Goal: Task Accomplishment & Management: Manage account settings

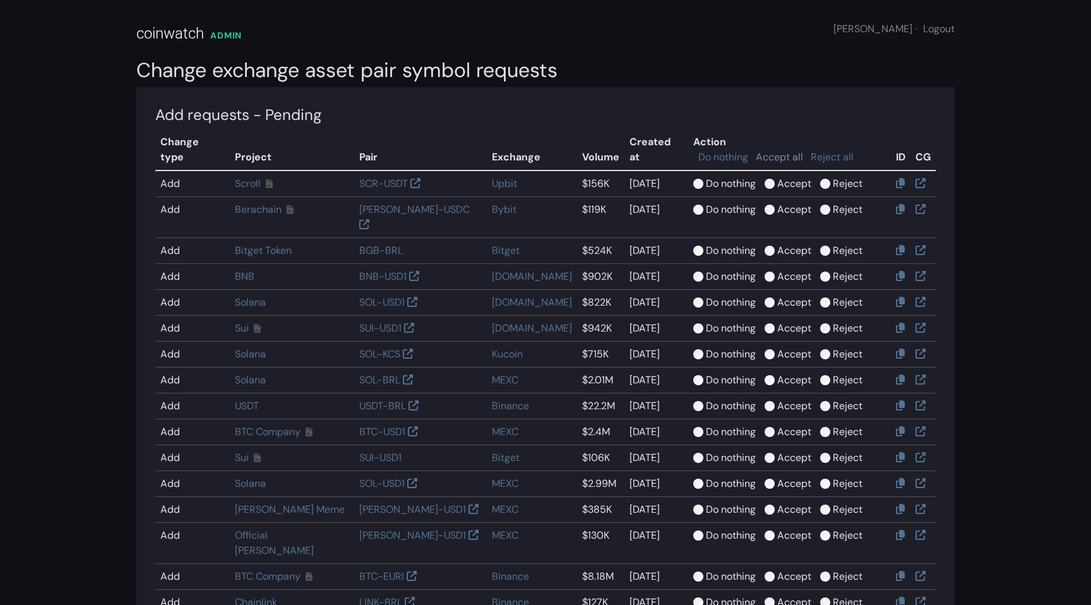
click at [770, 150] on link "Accept all" at bounding box center [779, 156] width 47 height 13
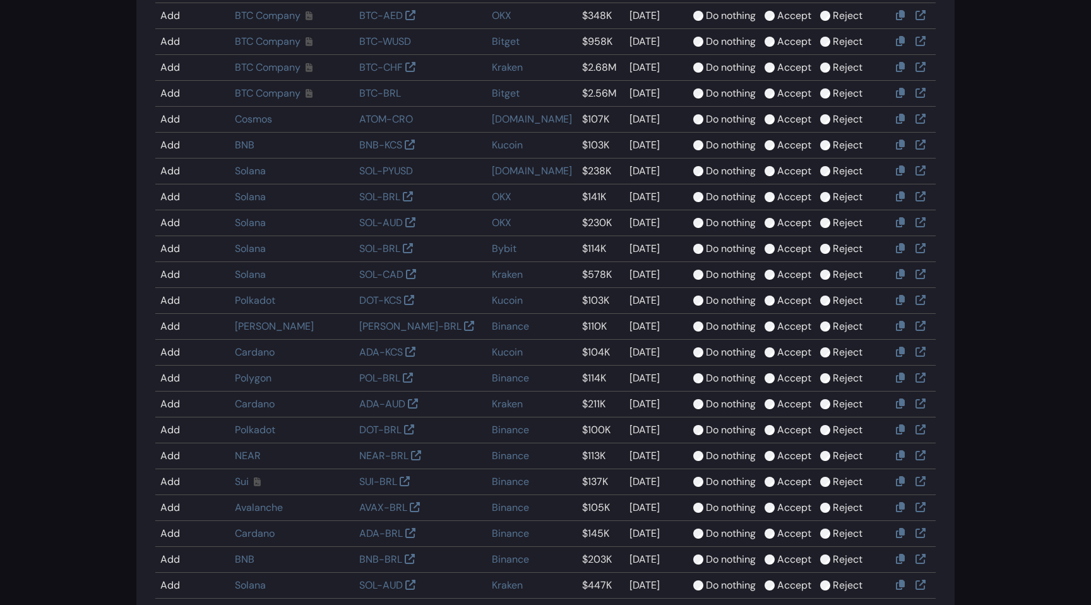
scroll to position [929, 0]
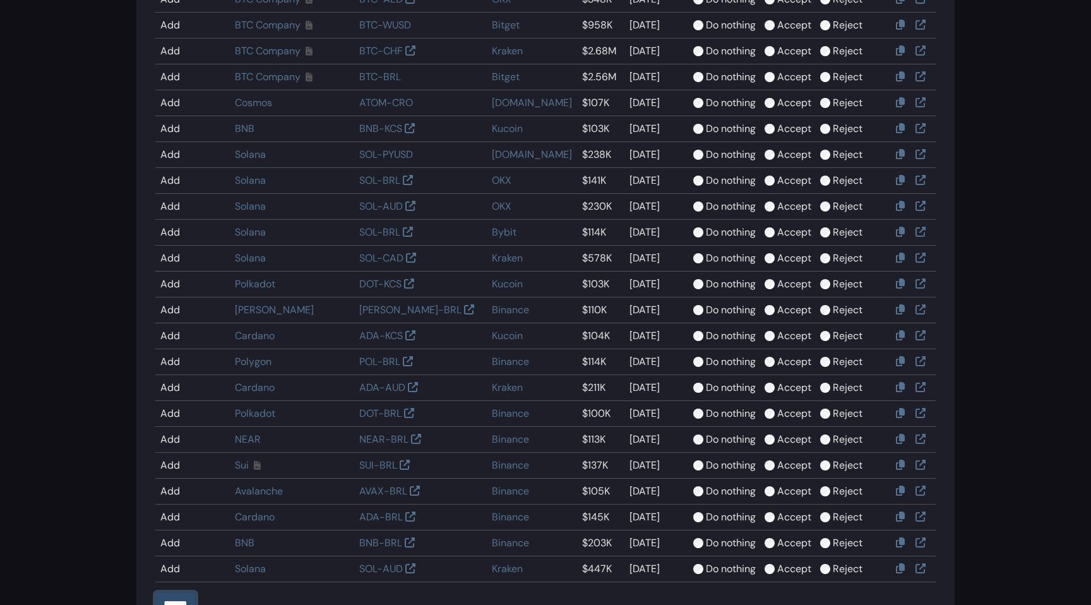
click at [181, 592] on input "******" at bounding box center [175, 604] width 40 height 24
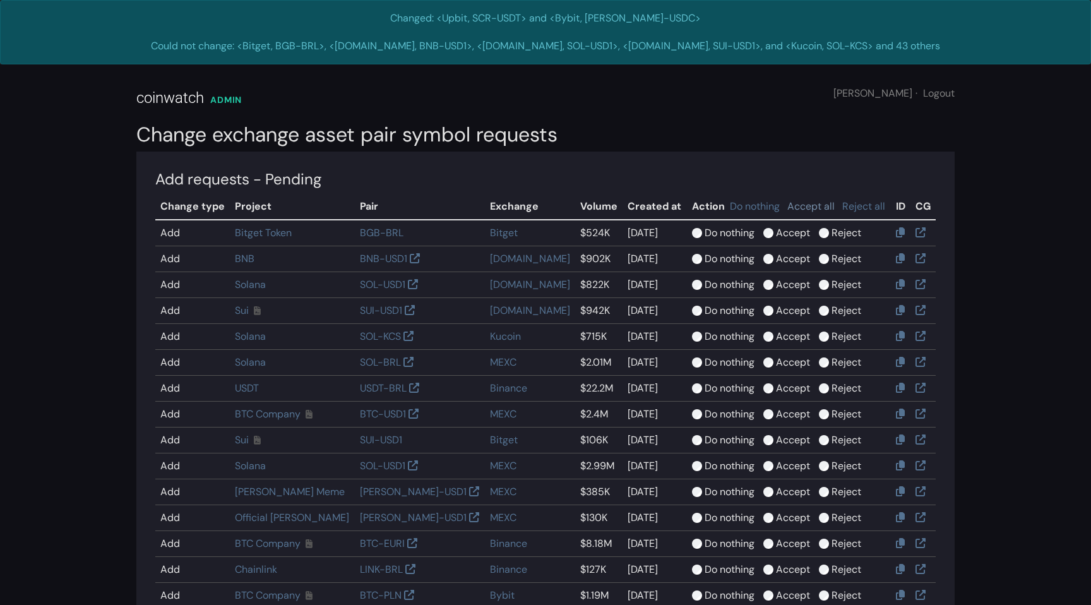
click at [787, 205] on link "Accept all" at bounding box center [810, 205] width 47 height 13
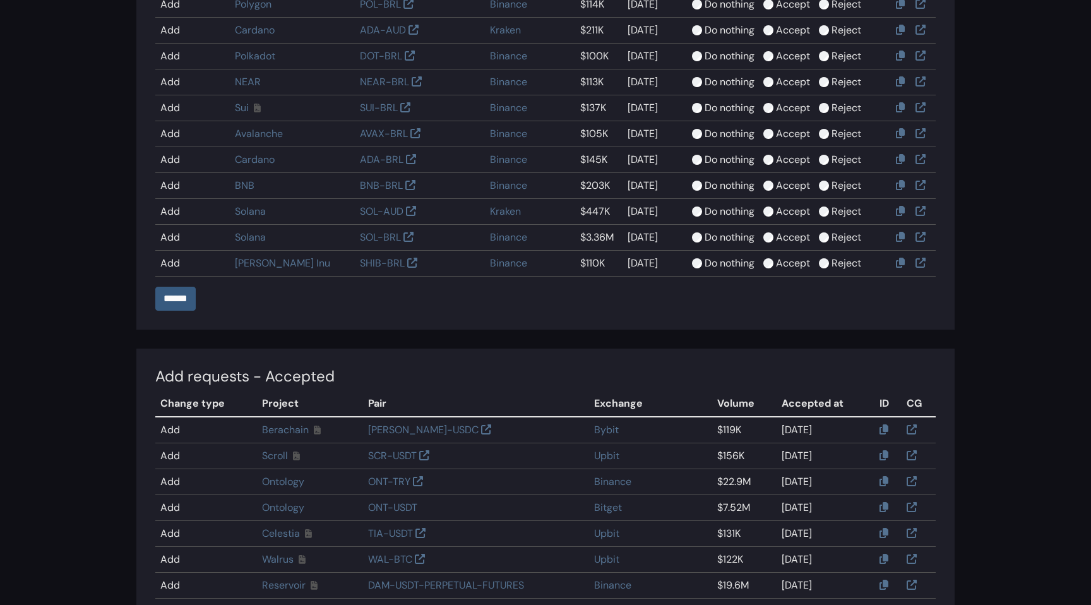
scroll to position [1254, 0]
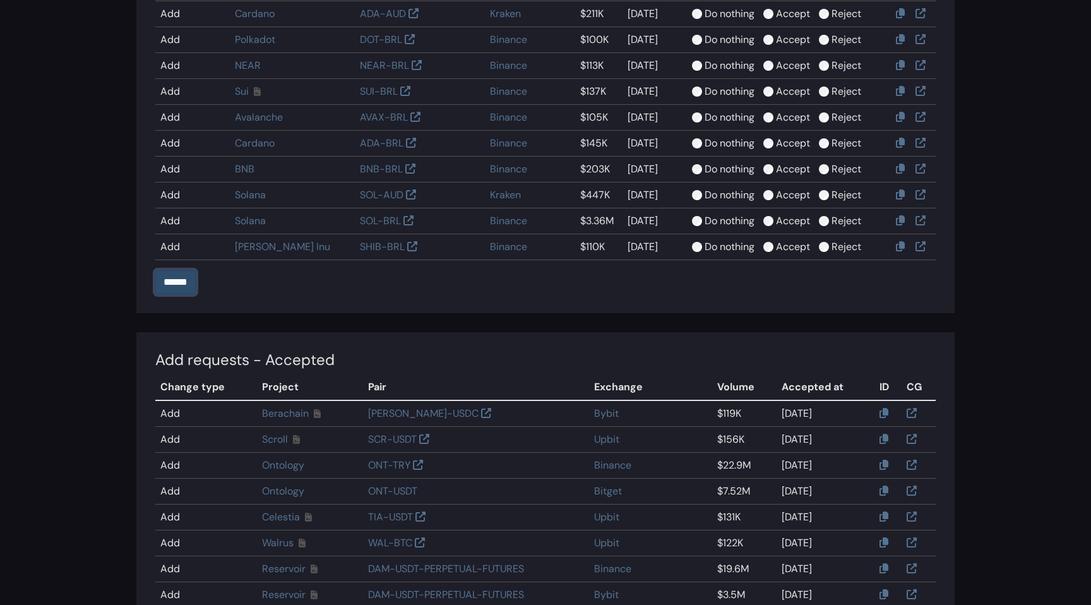
click at [180, 286] on input "******" at bounding box center [175, 282] width 40 height 24
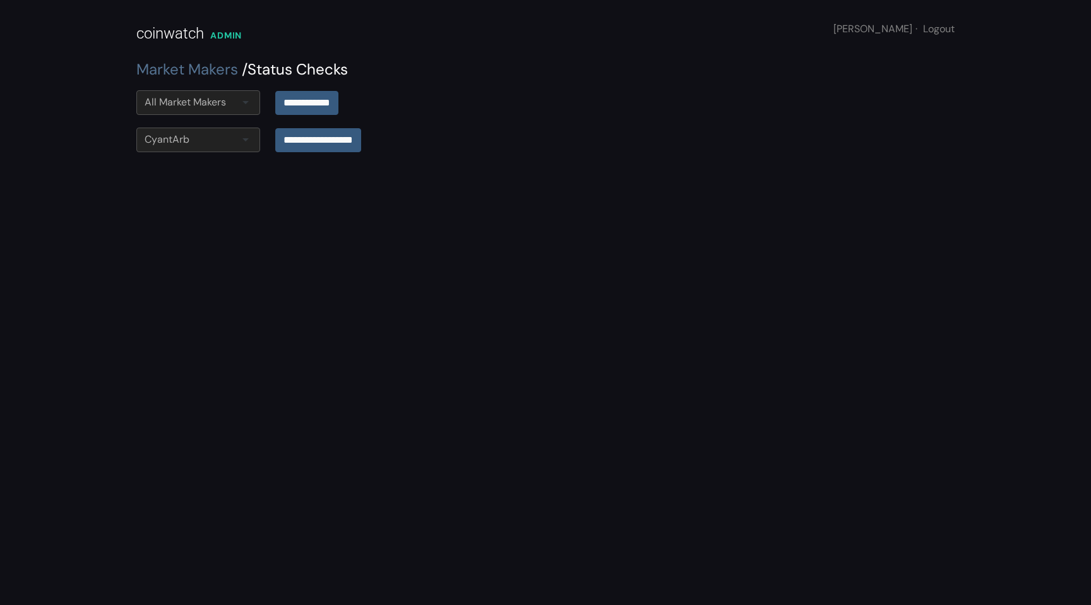
click at [228, 103] on input "select-one" at bounding box center [227, 102] width 3 height 15
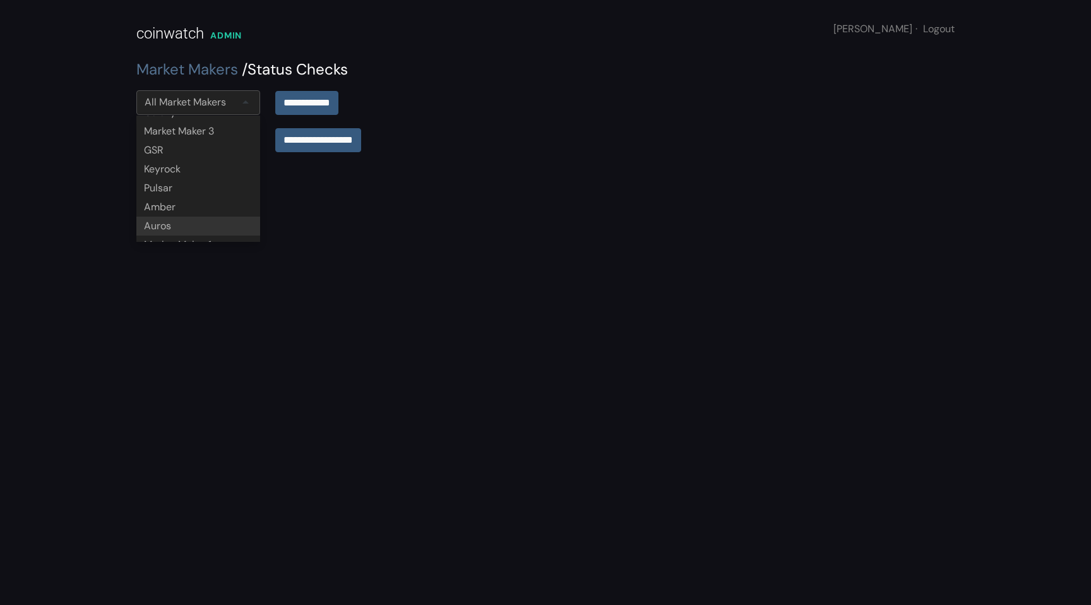
scroll to position [110, 0]
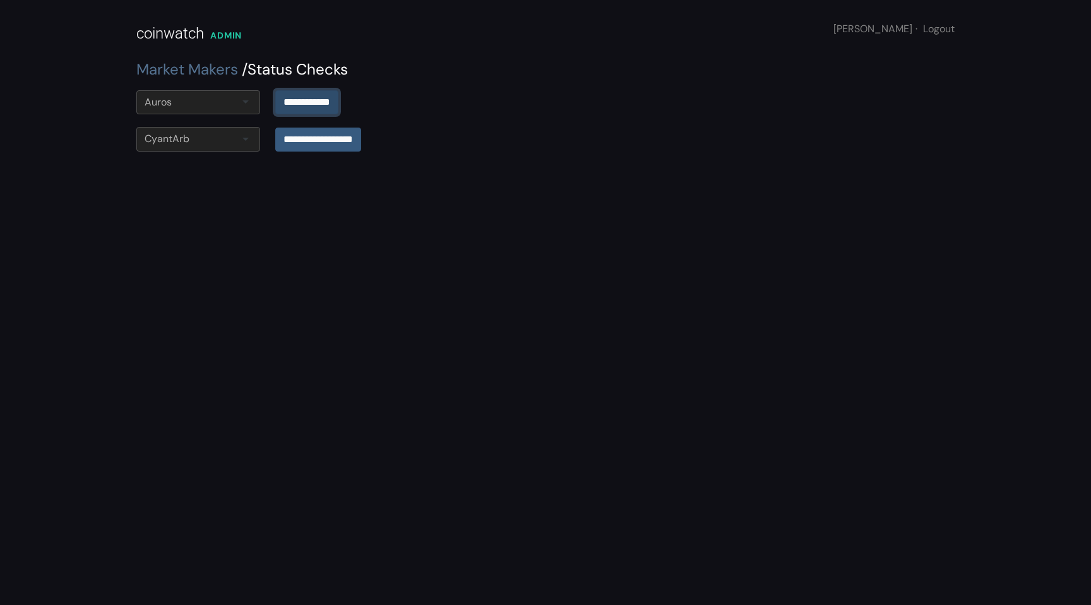
click at [310, 102] on input "**********" at bounding box center [306, 102] width 63 height 24
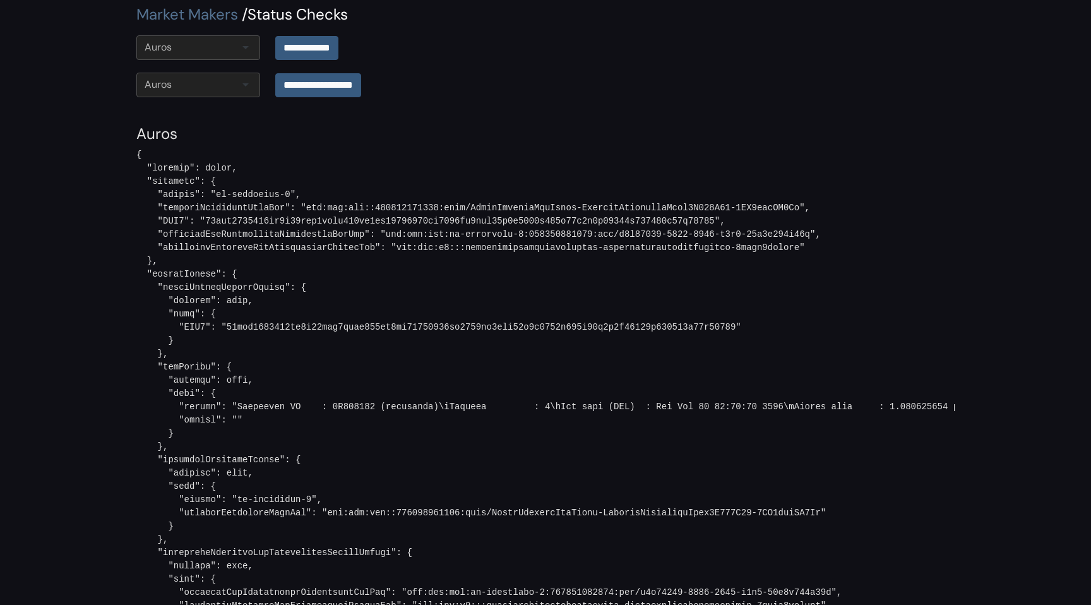
scroll to position [622, 0]
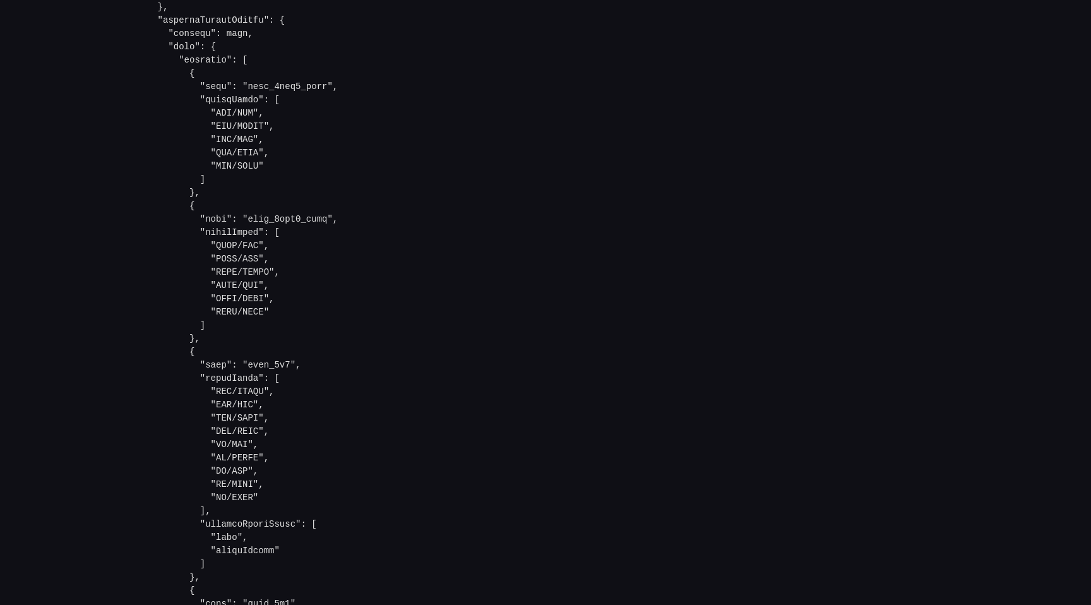
scroll to position [675, 0]
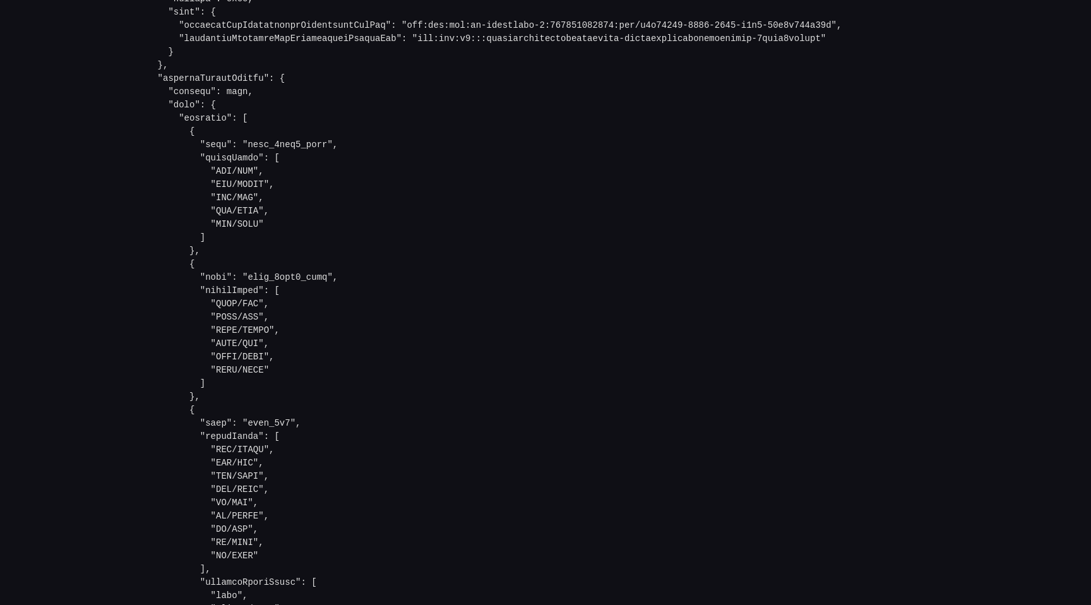
scroll to position [1430, 0]
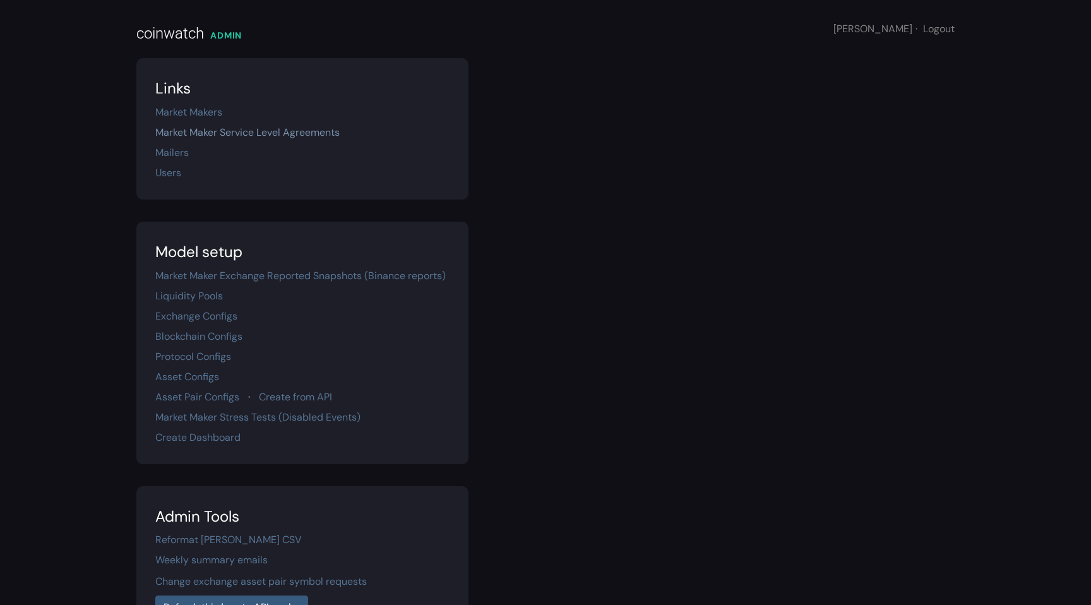
click at [316, 131] on link "Market Maker Service Level Agreements" at bounding box center [247, 132] width 184 height 13
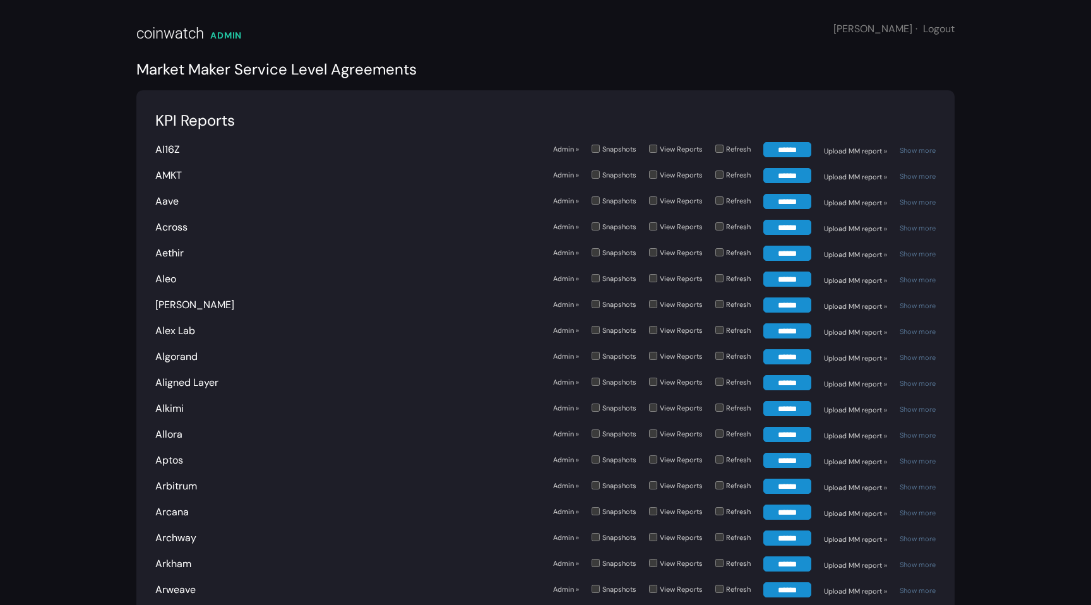
scroll to position [614, 0]
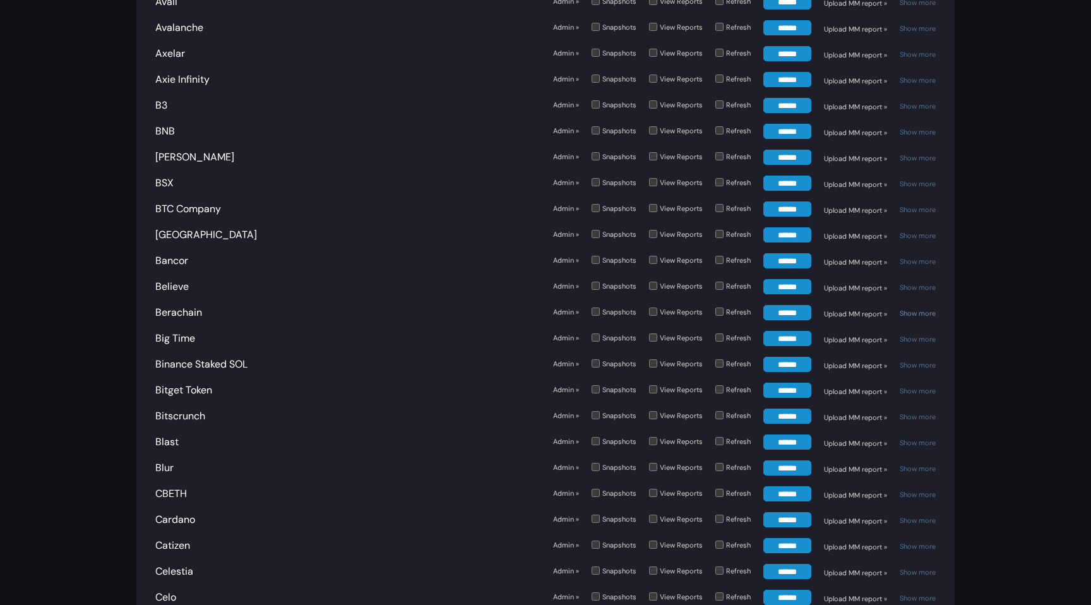
click at [922, 309] on link "Show more" at bounding box center [918, 313] width 36 height 9
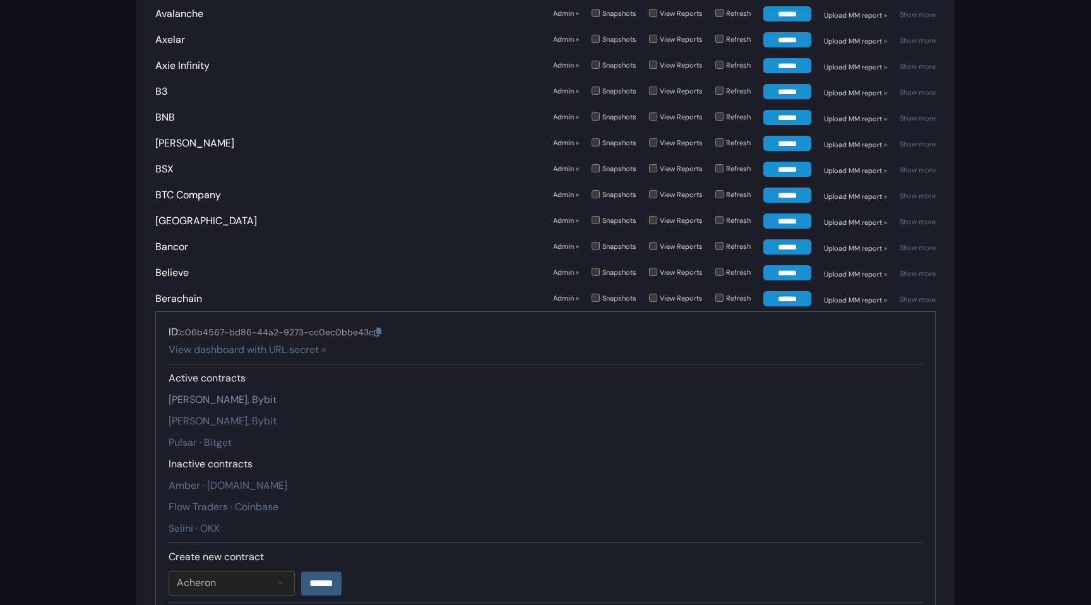
scroll to position [628, 0]
click at [259, 392] on link "Auros · Binance, Bybit" at bounding box center [223, 398] width 108 height 13
click at [249, 413] on link "Auros · Binance, Bybit" at bounding box center [223, 419] width 108 height 13
click at [564, 292] on link "Admin »" at bounding box center [566, 297] width 26 height 11
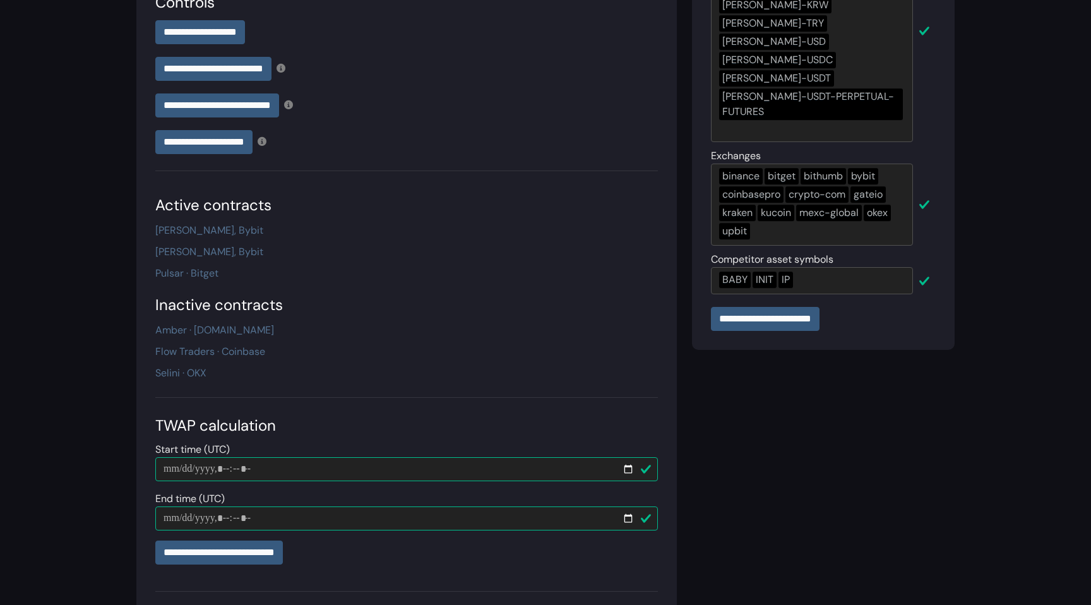
scroll to position [374, 0]
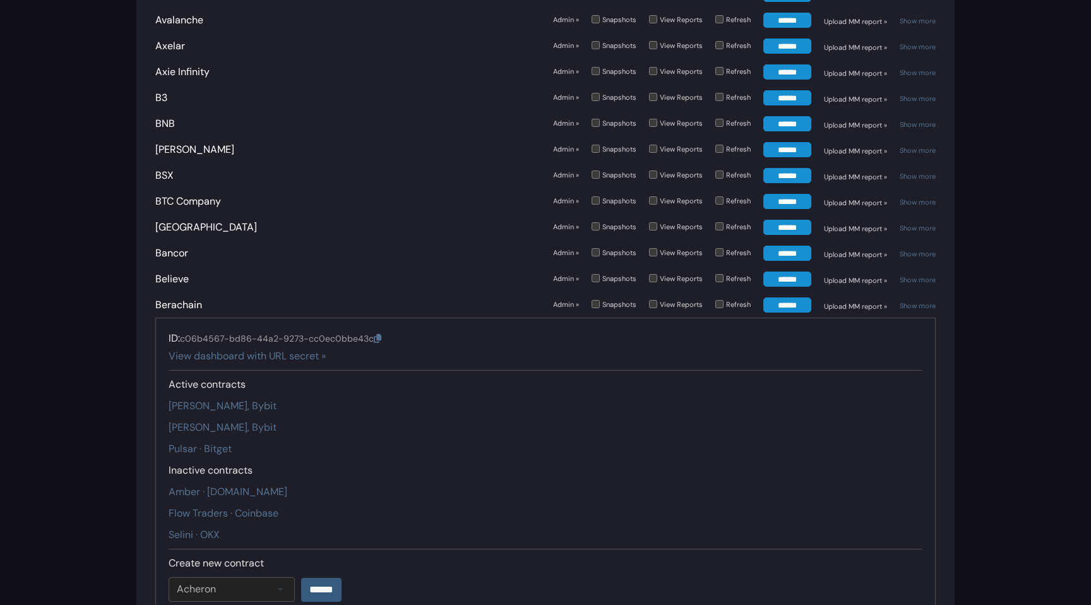
scroll to position [628, 0]
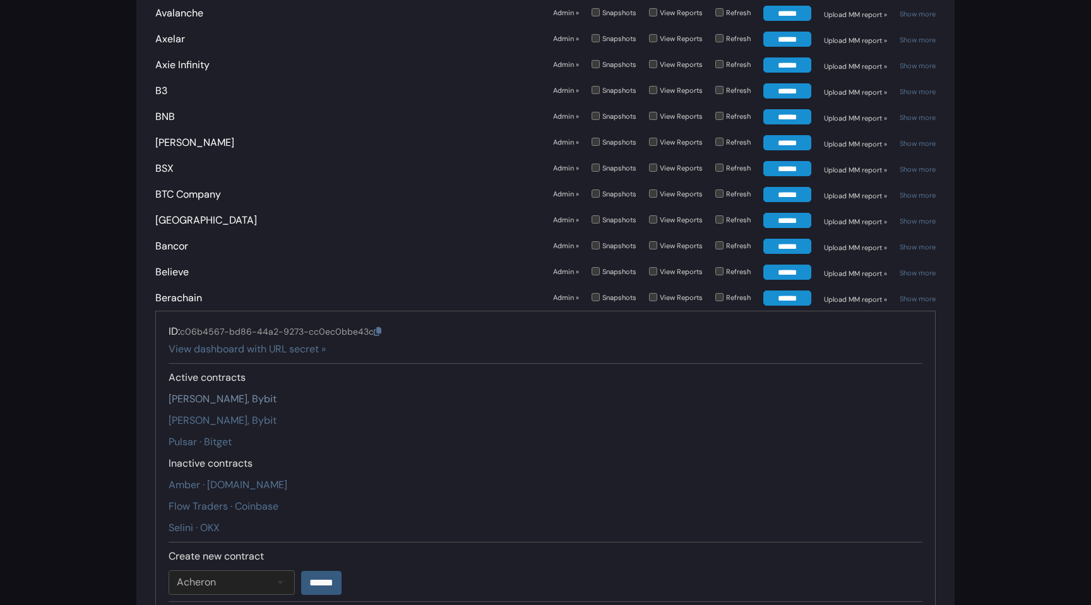
click at [244, 392] on link "Auros · Binance, Bybit" at bounding box center [223, 398] width 108 height 13
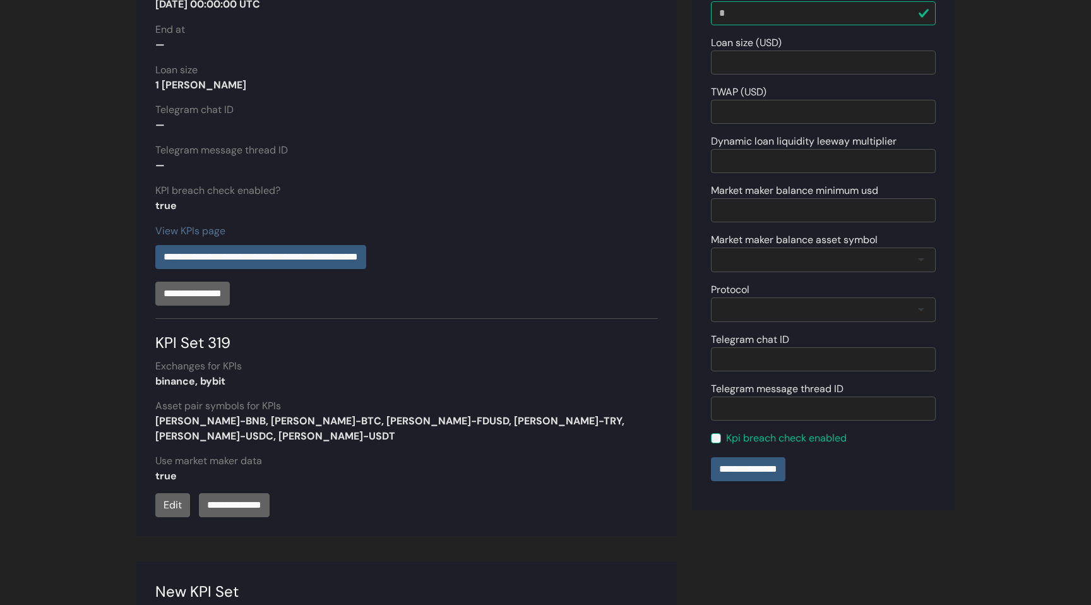
scroll to position [320, 0]
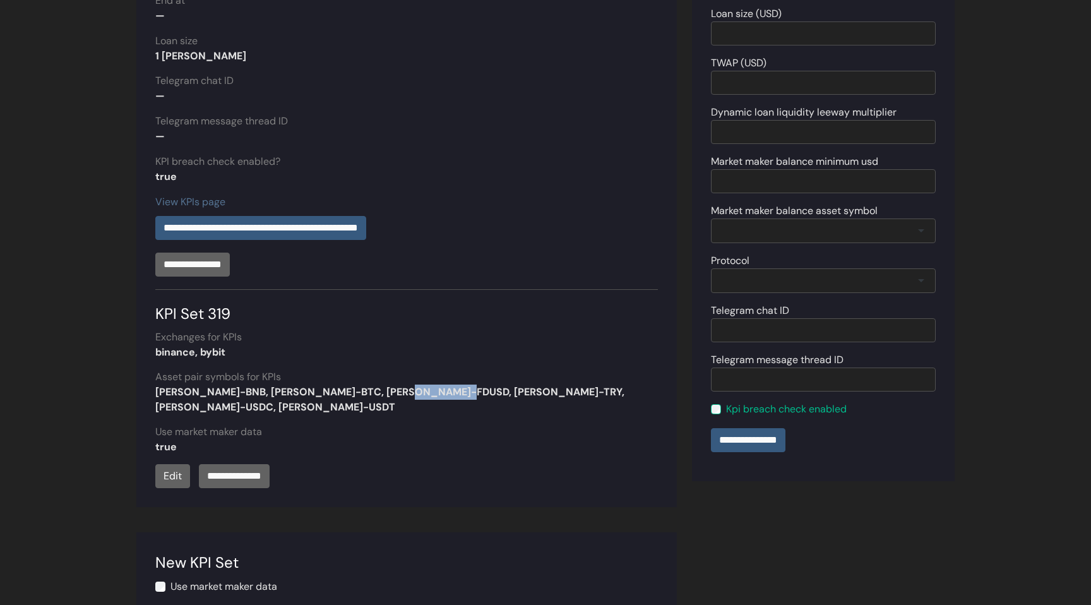
drag, startPoint x: 449, startPoint y: 392, endPoint x: 393, endPoint y: 393, distance: 56.2
click at [393, 393] on strong "[PERSON_NAME]-BNB, [PERSON_NAME]-BTC, [PERSON_NAME]-FDUSD, [PERSON_NAME]-TRY, […" at bounding box center [389, 399] width 469 height 28
drag, startPoint x: 249, startPoint y: 352, endPoint x: 155, endPoint y: 350, distance: 94.1
click at [155, 350] on div "binance, bybit" at bounding box center [406, 352] width 502 height 15
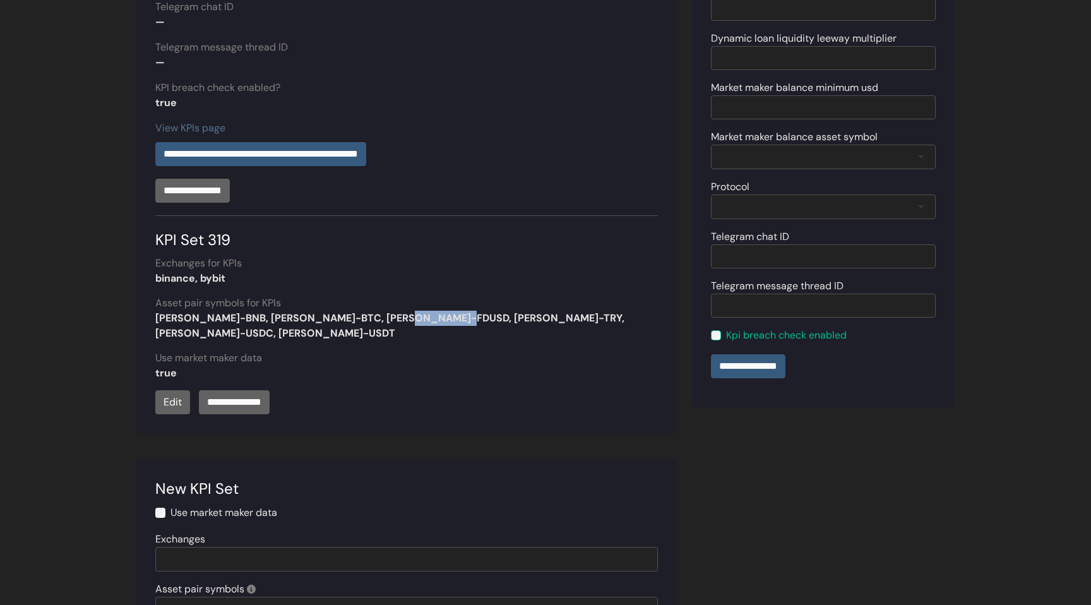
scroll to position [407, 0]
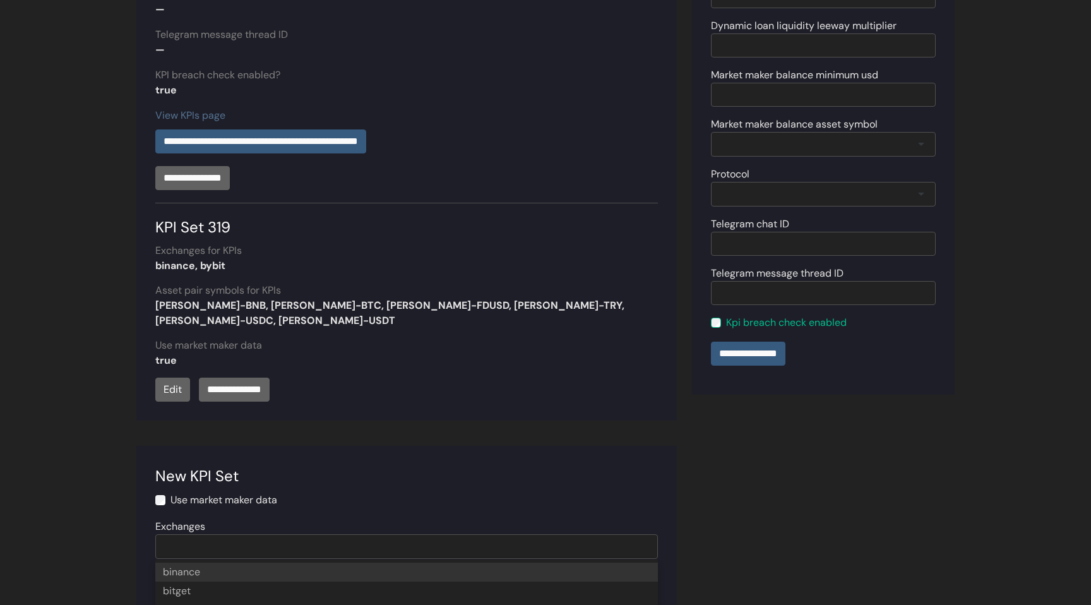
click at [218, 534] on div at bounding box center [406, 546] width 502 height 25
type input "*****"
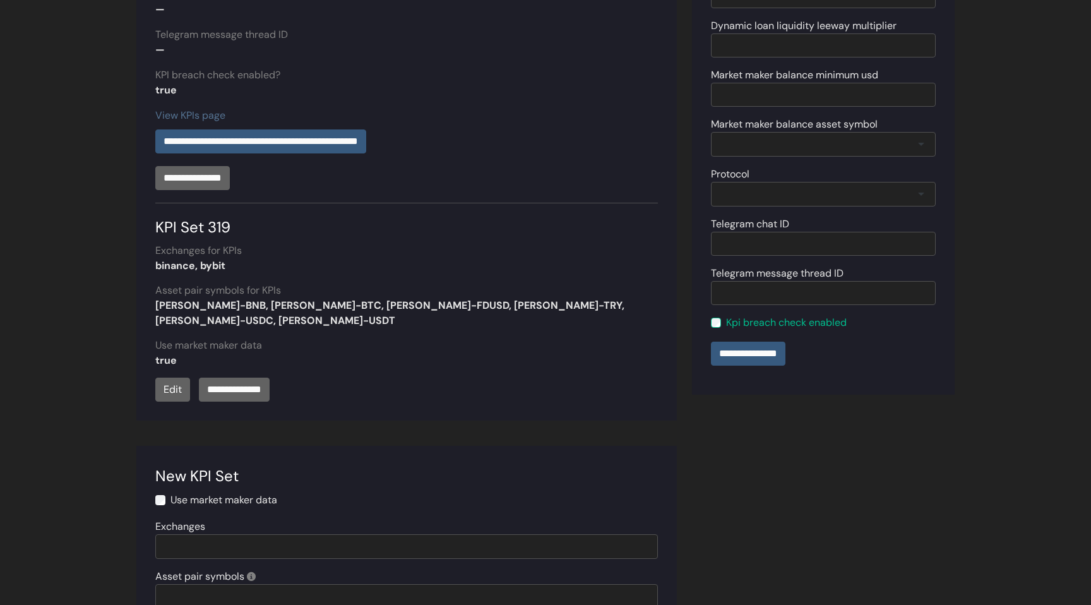
click at [114, 484] on main "**********" at bounding box center [545, 583] width 1091 height 1981
click at [199, 538] on div at bounding box center [406, 546] width 502 height 25
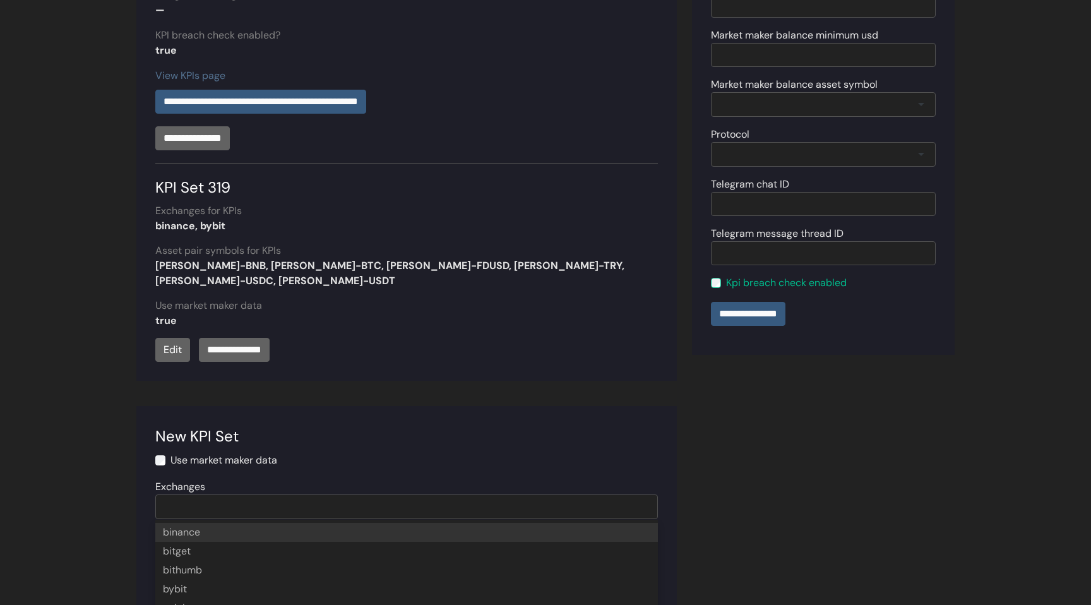
scroll to position [447, 0]
click at [80, 401] on main "**********" at bounding box center [545, 543] width 1091 height 1981
click at [210, 494] on div at bounding box center [406, 506] width 502 height 25
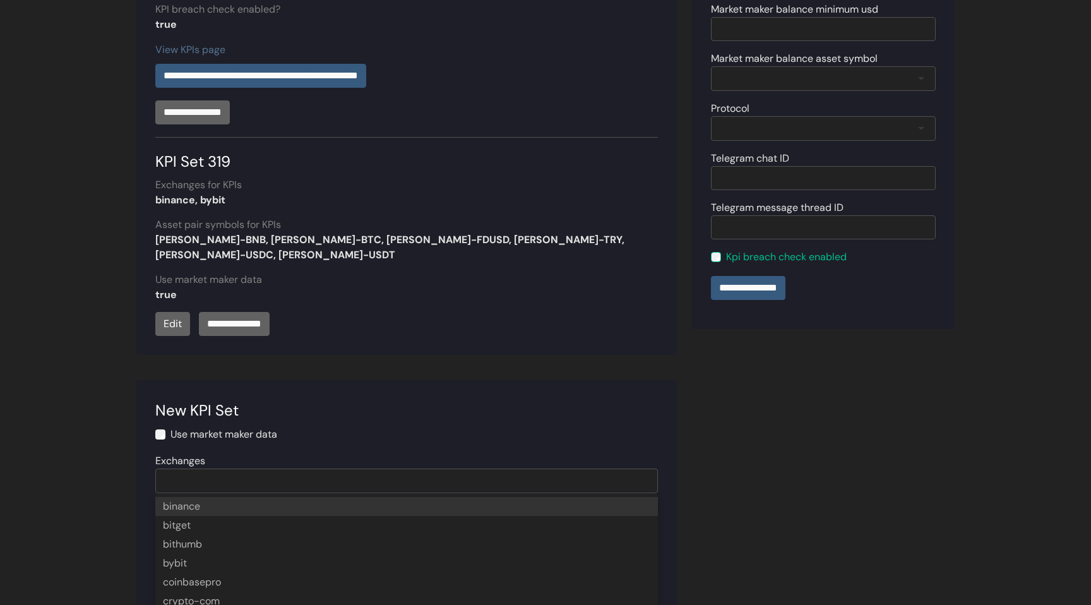
click at [425, 343] on main "**********" at bounding box center [545, 518] width 1091 height 1981
click at [208, 473] on div at bounding box center [406, 480] width 502 height 25
type input "***"
click at [222, 427] on label "Use market maker data" at bounding box center [223, 434] width 107 height 15
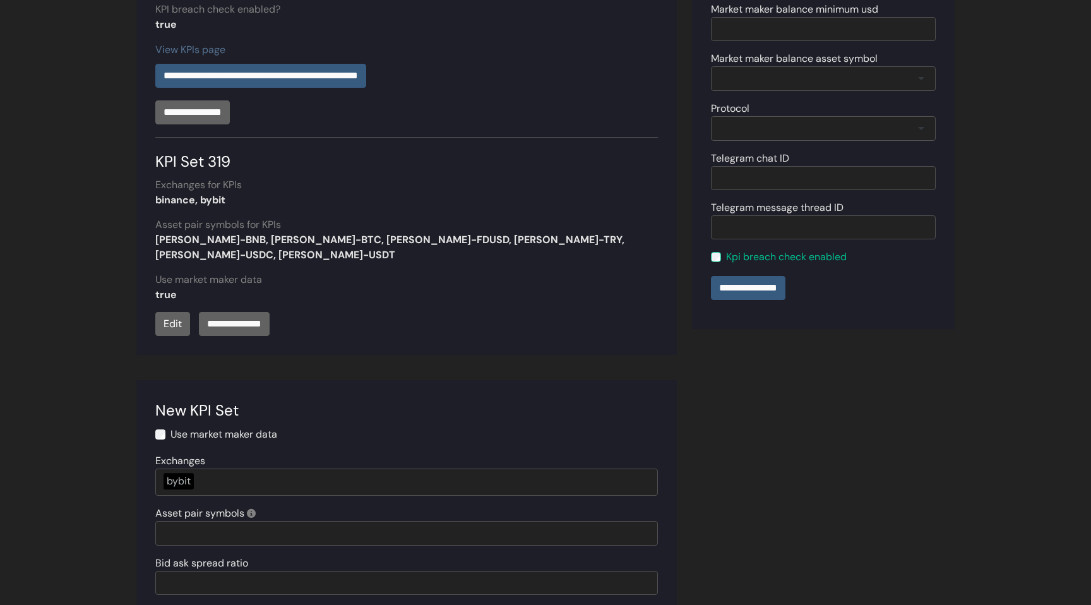
click at [230, 427] on label "Use market maker data" at bounding box center [223, 434] width 107 height 15
click at [217, 427] on label "Use market maker data" at bounding box center [223, 434] width 107 height 15
drag, startPoint x: 449, startPoint y: 237, endPoint x: 390, endPoint y: 238, distance: 58.7
click at [390, 238] on strong "[PERSON_NAME]-BNB, [PERSON_NAME]-BTC, [PERSON_NAME]-FDUSD, [PERSON_NAME]-TRY, […" at bounding box center [389, 247] width 469 height 28
copy strong "[PERSON_NAME]-USDC"
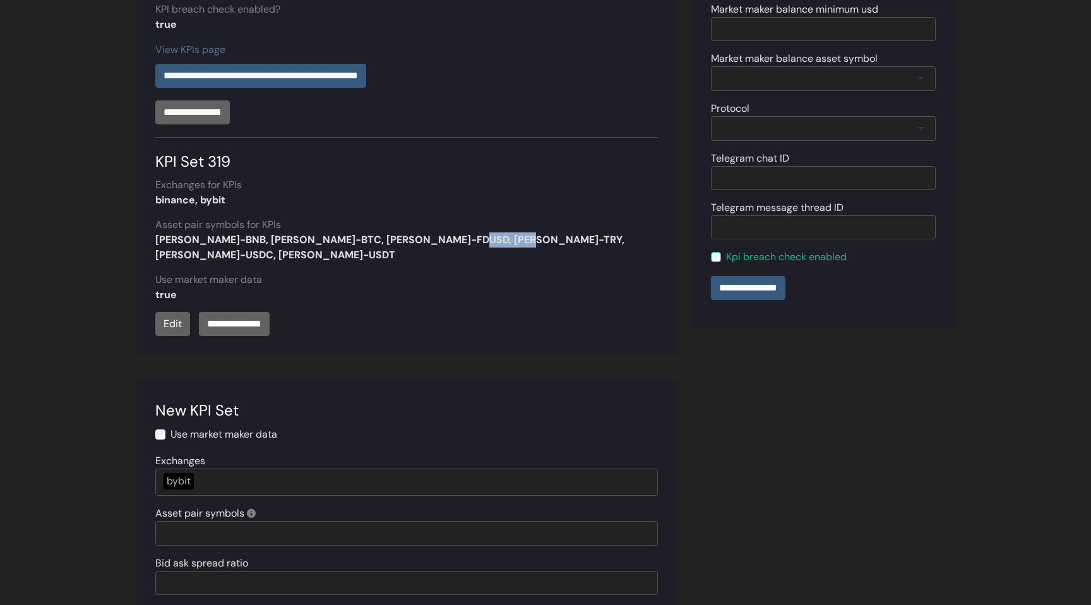
drag, startPoint x: 456, startPoint y: 241, endPoint x: 539, endPoint y: 238, distance: 83.4
click at [539, 238] on div "[PERSON_NAME]-BNB, [PERSON_NAME]-BTC, [PERSON_NAME]-FDUSD, [PERSON_NAME]-TRY, […" at bounding box center [406, 247] width 502 height 30
copy strong "[PERSON_NAME]-USDT"
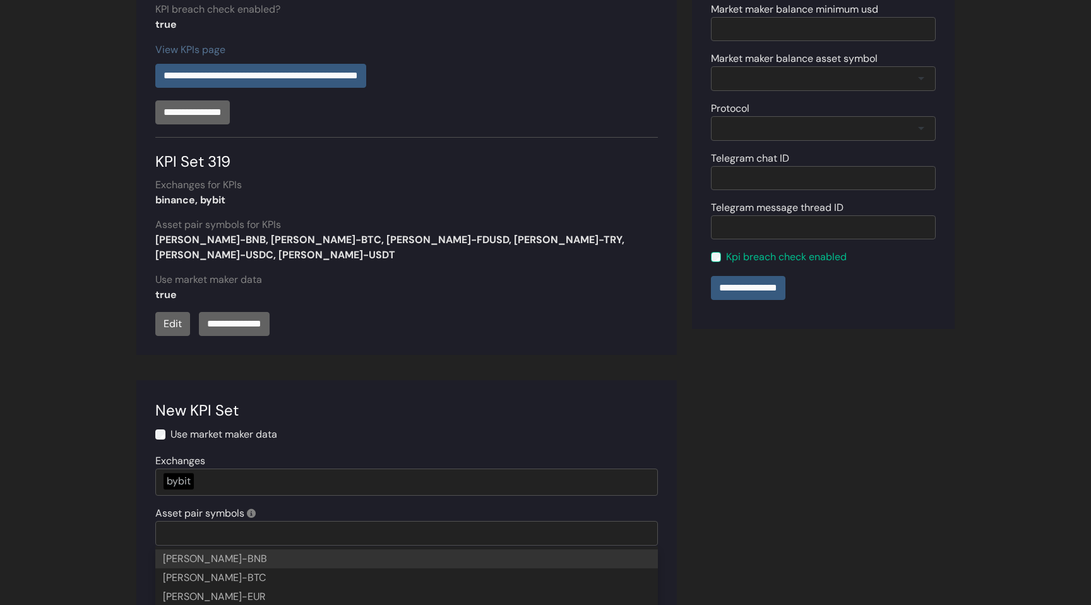
click at [213, 521] on div at bounding box center [406, 533] width 502 height 25
paste input "*********"
type input "*********"
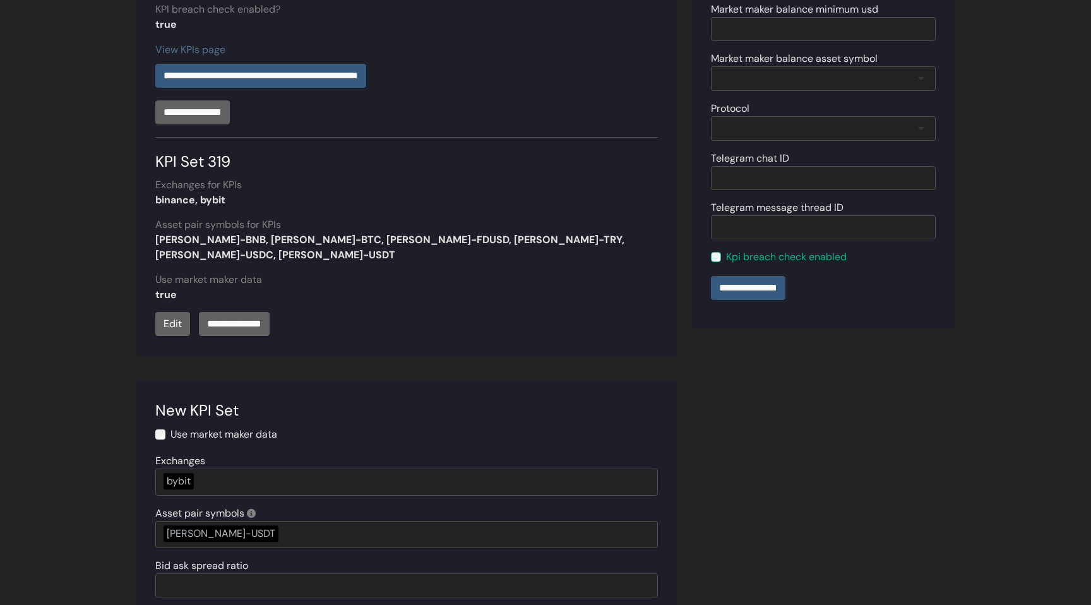
click at [179, 312] on link "Edit" at bounding box center [172, 324] width 35 height 24
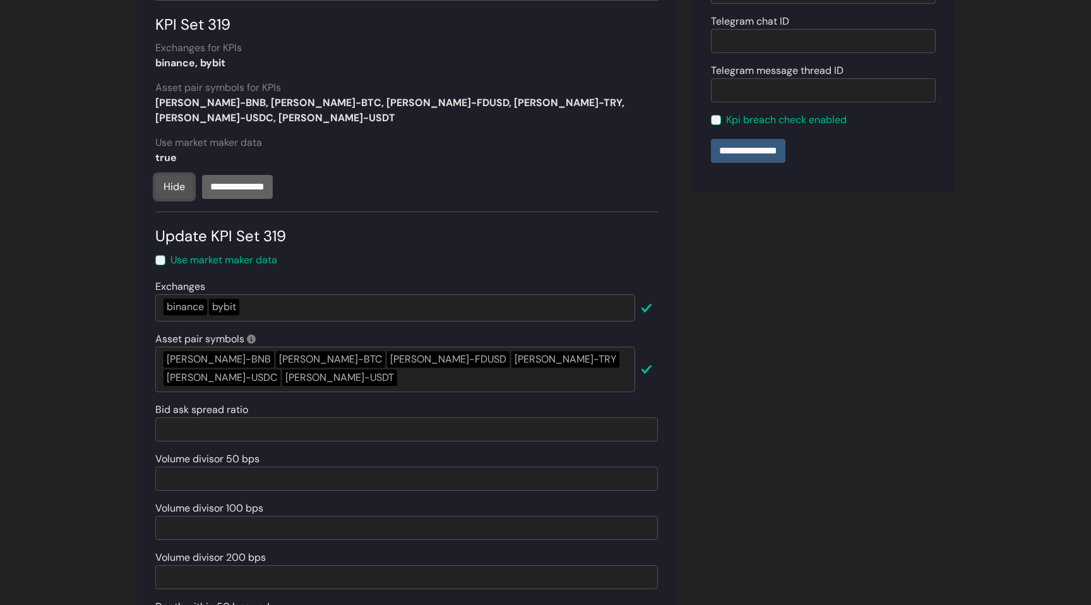
scroll to position [606, 0]
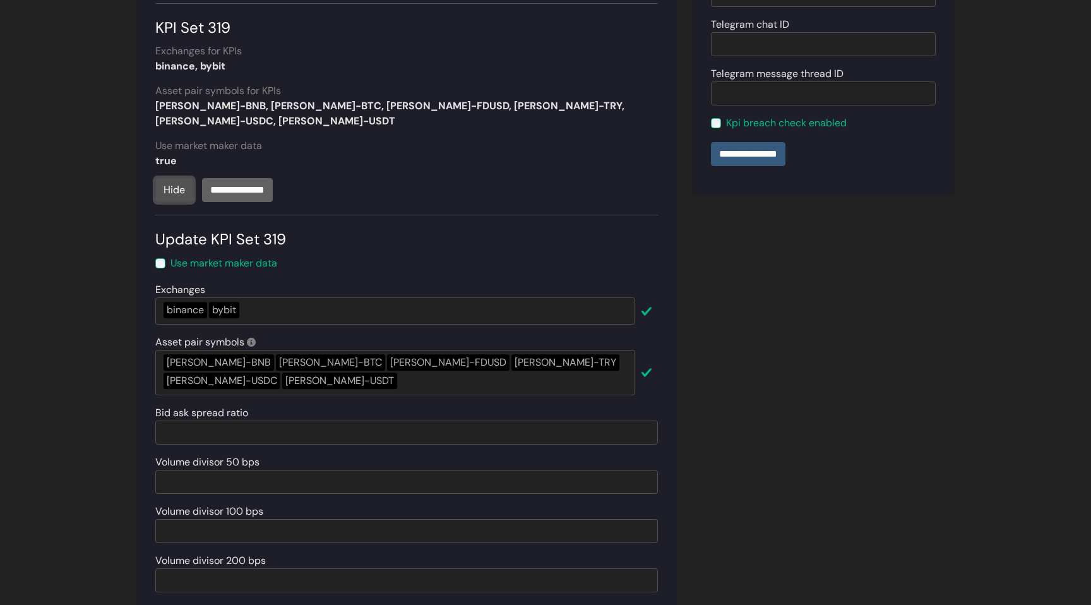
click at [183, 178] on link "Hide" at bounding box center [174, 190] width 38 height 24
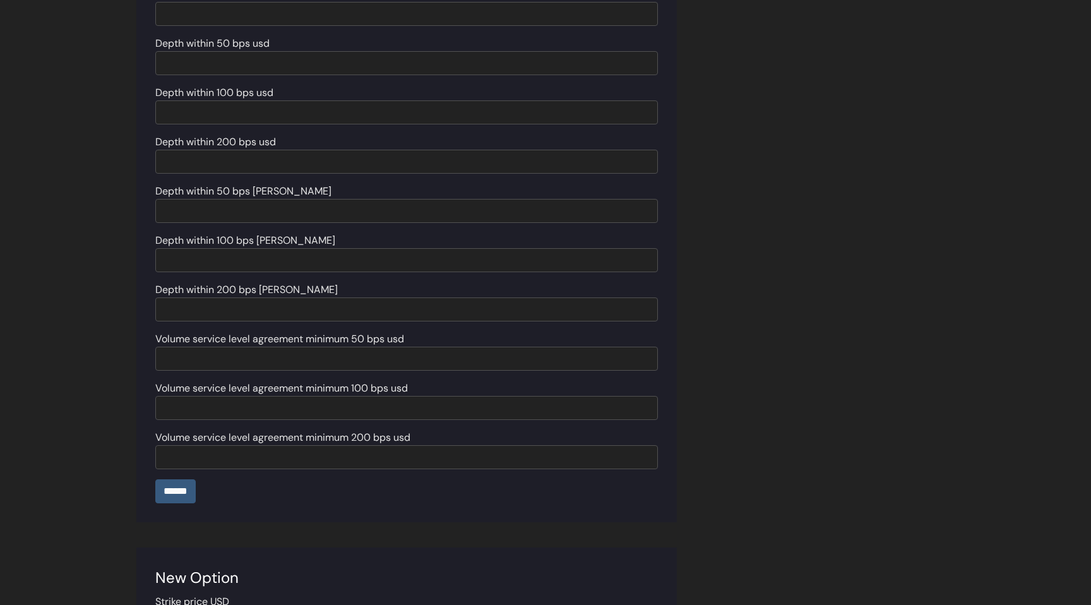
scroll to position [1195, 0]
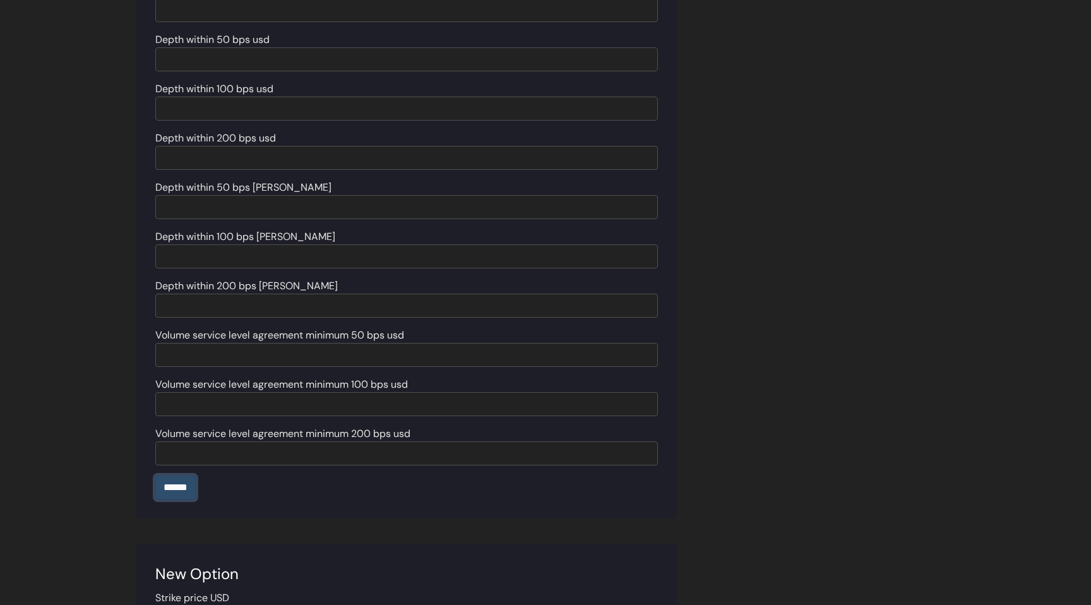
click at [182, 475] on input "******" at bounding box center [175, 487] width 40 height 24
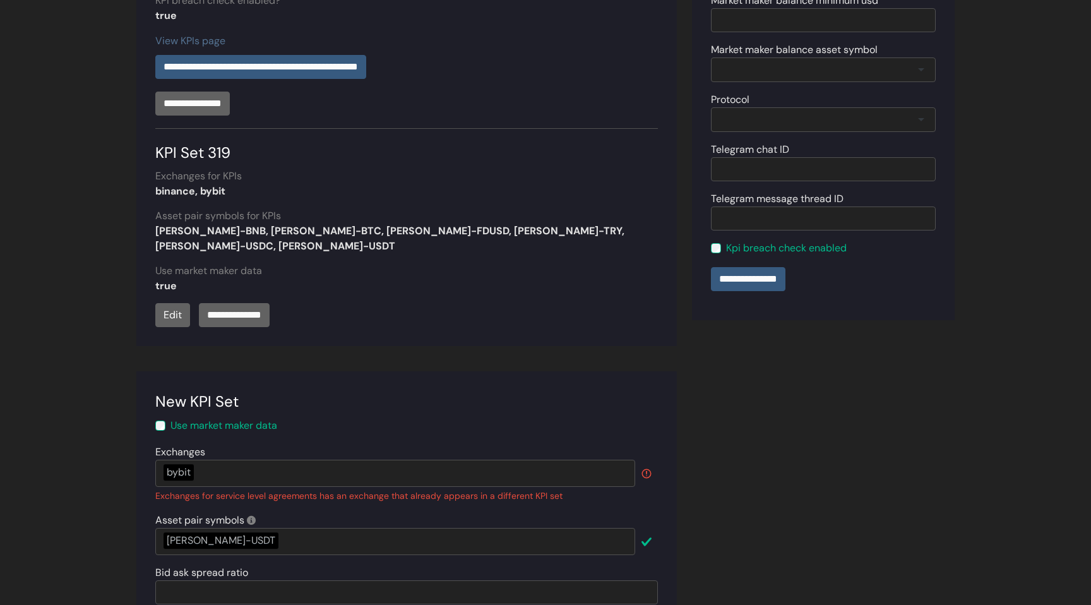
scroll to position [484, 0]
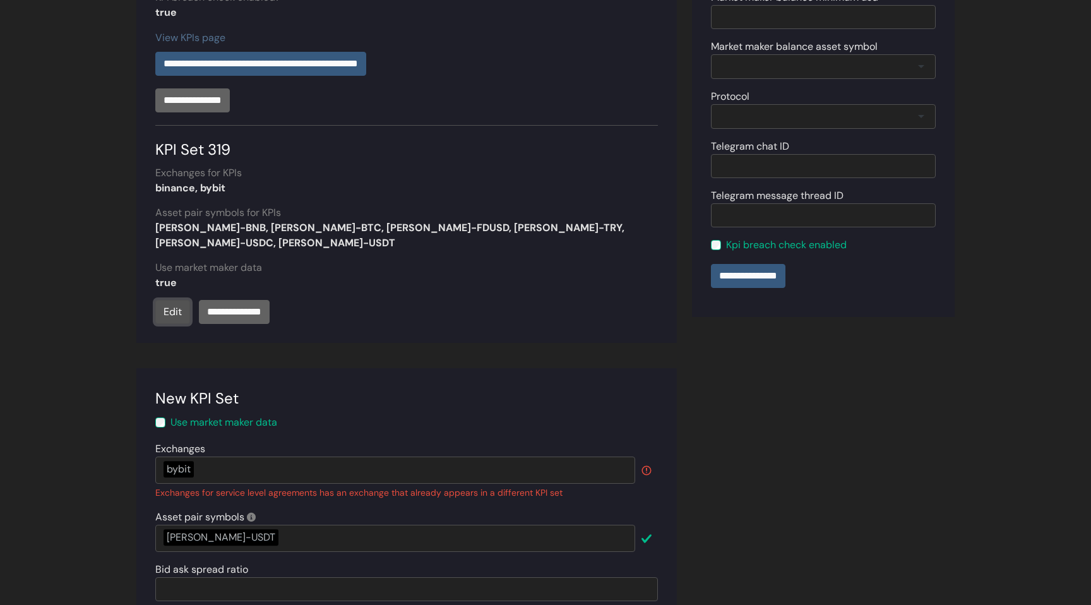
click at [169, 300] on link "Edit" at bounding box center [172, 312] width 35 height 24
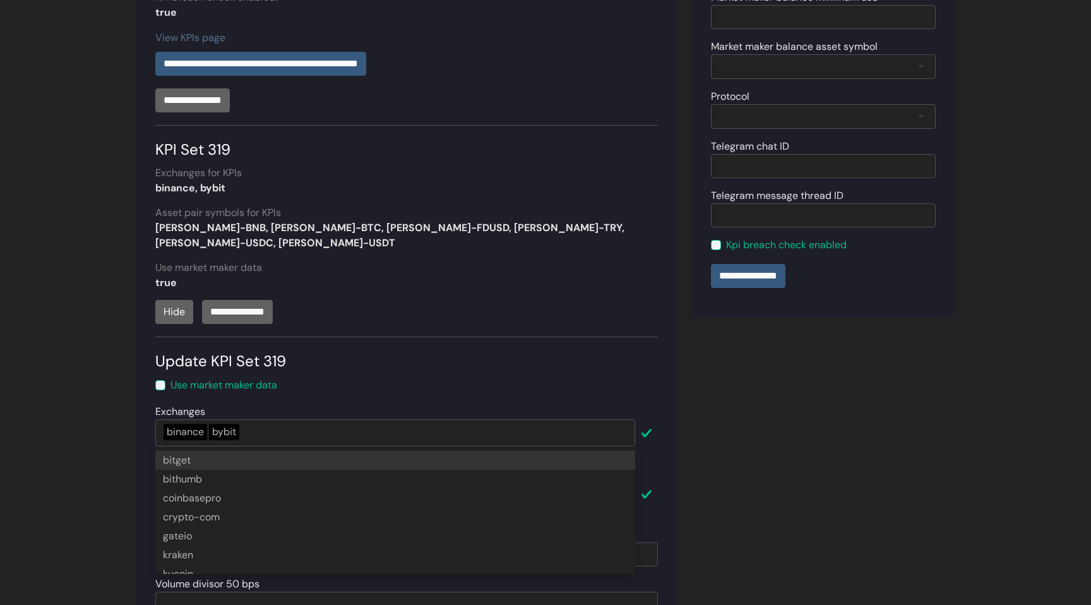
click at [406, 419] on div "binance bybit" at bounding box center [395, 432] width 480 height 27
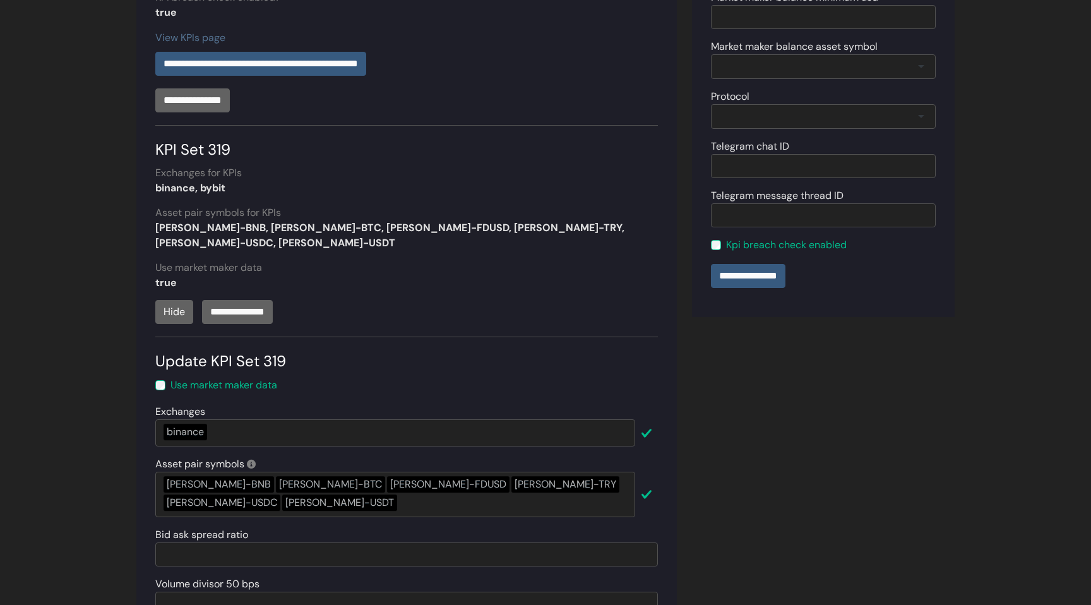
click at [443, 377] on div "Use market maker data" at bounding box center [406, 384] width 502 height 15
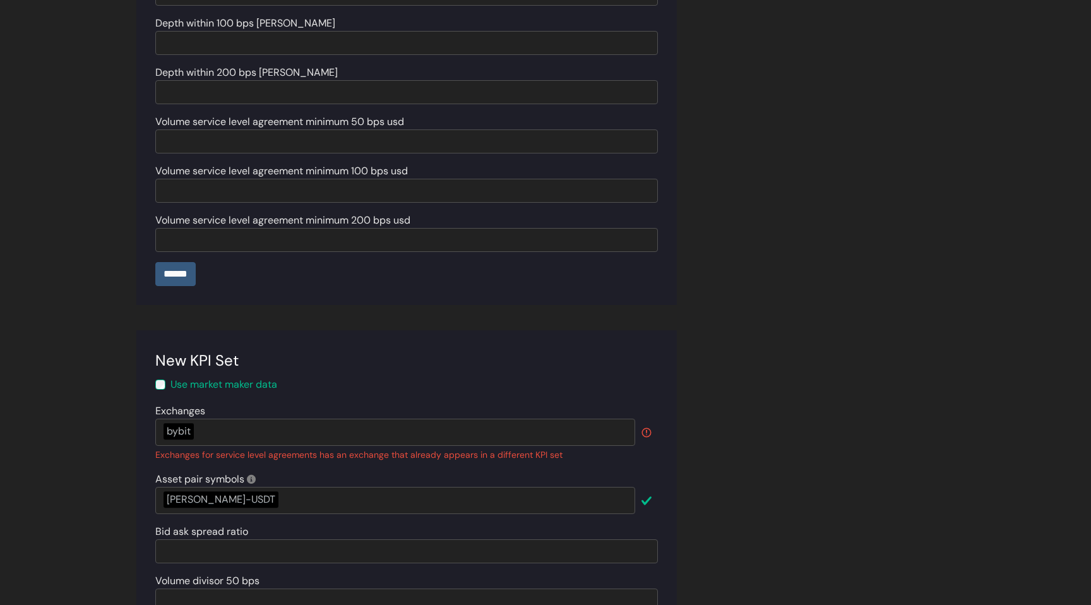
scroll to position [1392, 0]
click at [193, 259] on input "******" at bounding box center [175, 271] width 40 height 24
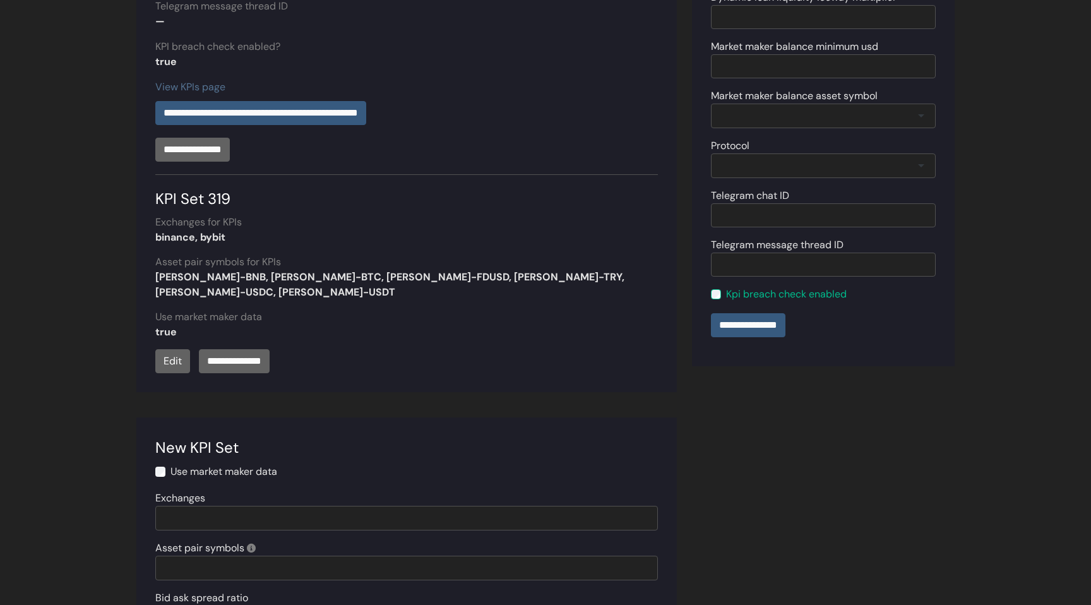
scroll to position [439, 0]
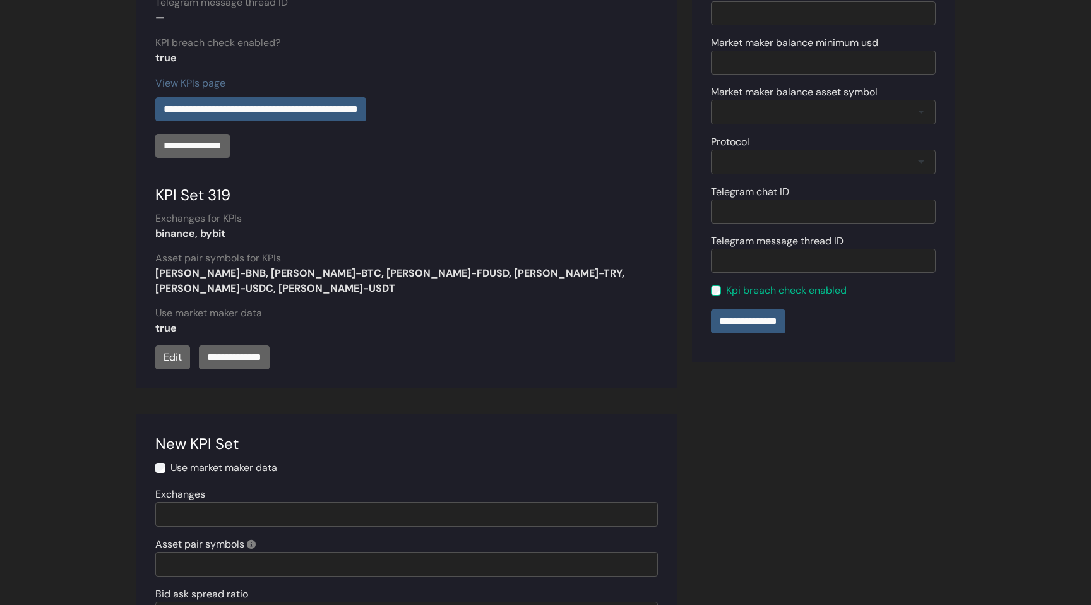
click at [268, 460] on label "Use market maker data" at bounding box center [223, 467] width 107 height 15
click at [257, 460] on label "Use market maker data" at bounding box center [223, 467] width 107 height 15
click at [160, 460] on div "Use market maker data" at bounding box center [406, 467] width 502 height 15
click at [188, 502] on div at bounding box center [406, 514] width 502 height 25
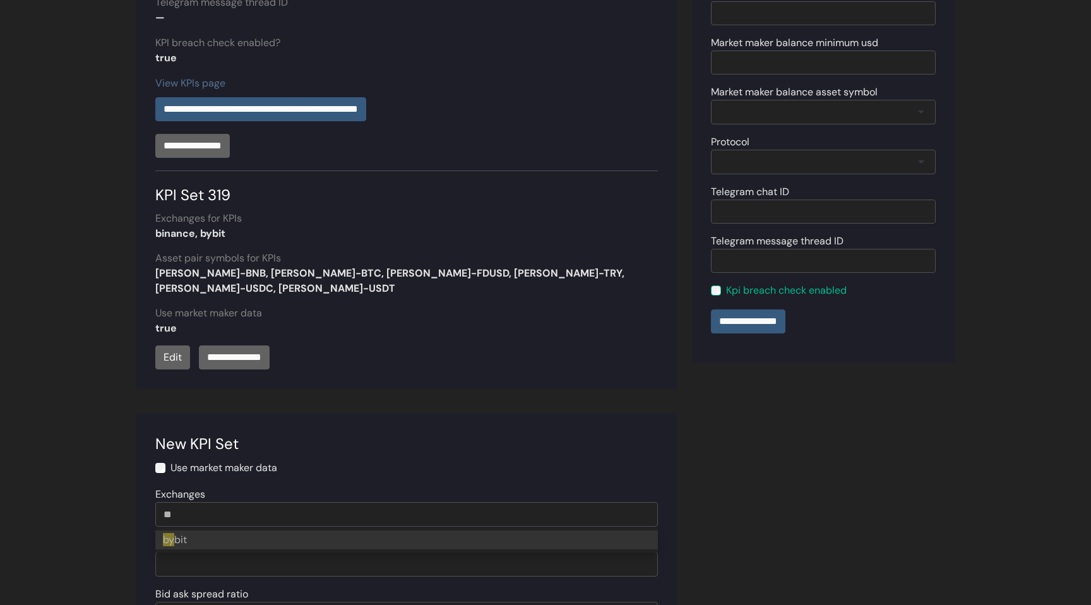
type input "***"
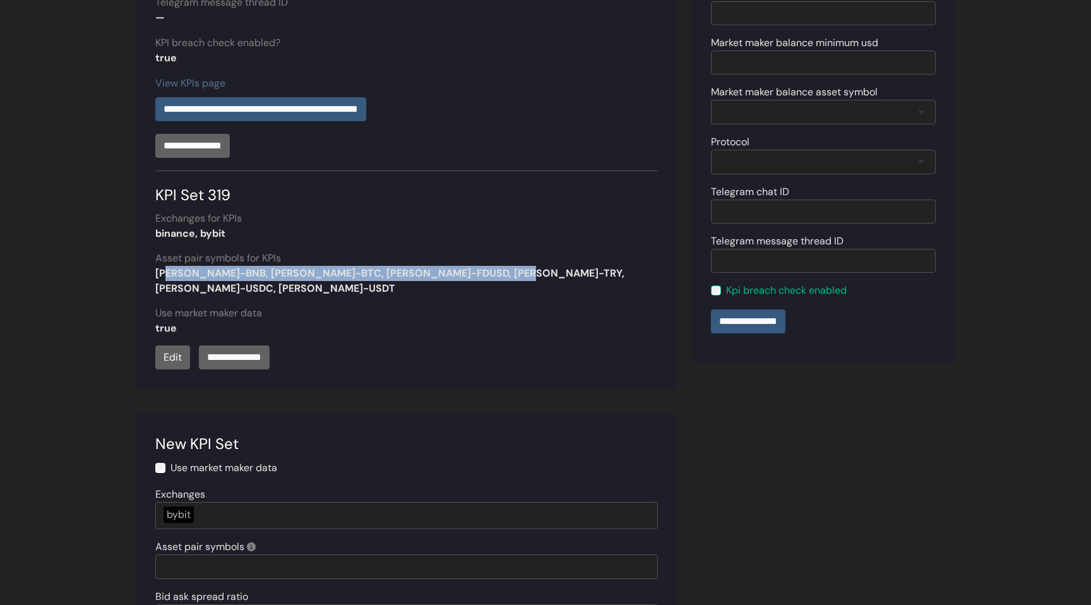
drag, startPoint x: 160, startPoint y: 272, endPoint x: 512, endPoint y: 275, distance: 351.6
click at [512, 274] on div "BERA-BNB, BERA-BTC, BERA-FDUSD, BERA-TRY, BERA-USDC, BERA-USDT" at bounding box center [406, 281] width 502 height 30
click at [526, 274] on div "BERA-BNB, BERA-BTC, BERA-FDUSD, BERA-TRY, BERA-USDC, BERA-USDT" at bounding box center [406, 281] width 502 height 30
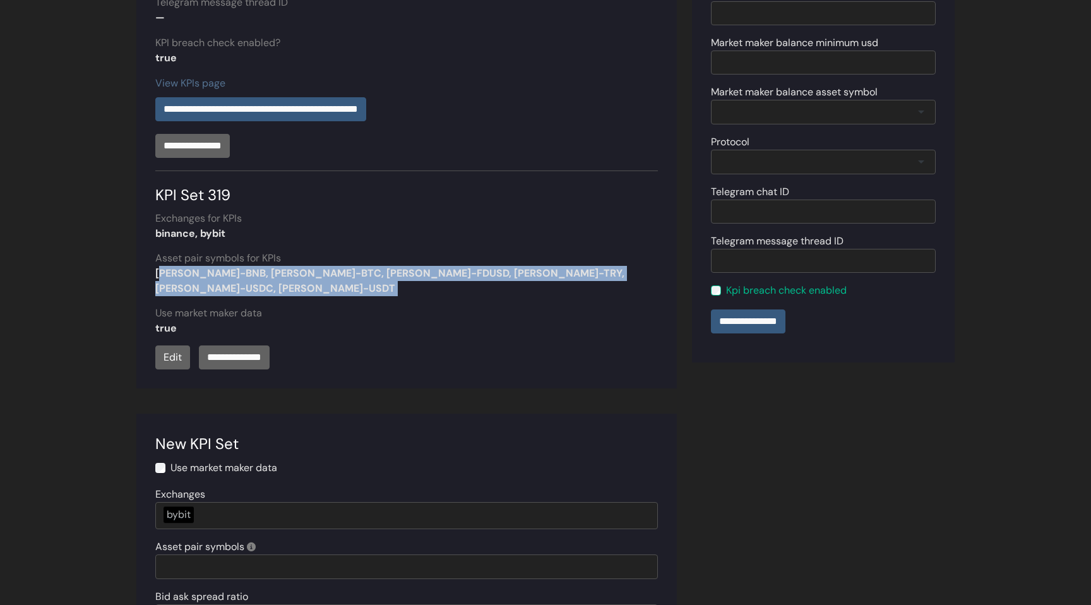
drag, startPoint x: 526, startPoint y: 274, endPoint x: 150, endPoint y: 273, distance: 376.2
click at [150, 273] on section "**********" at bounding box center [406, 28] width 540 height 722
copy section "BERA-BNB, BERA-BTC, BERA-FDUSD, BERA-TRY, BERA-USDC, BERA-USDT"
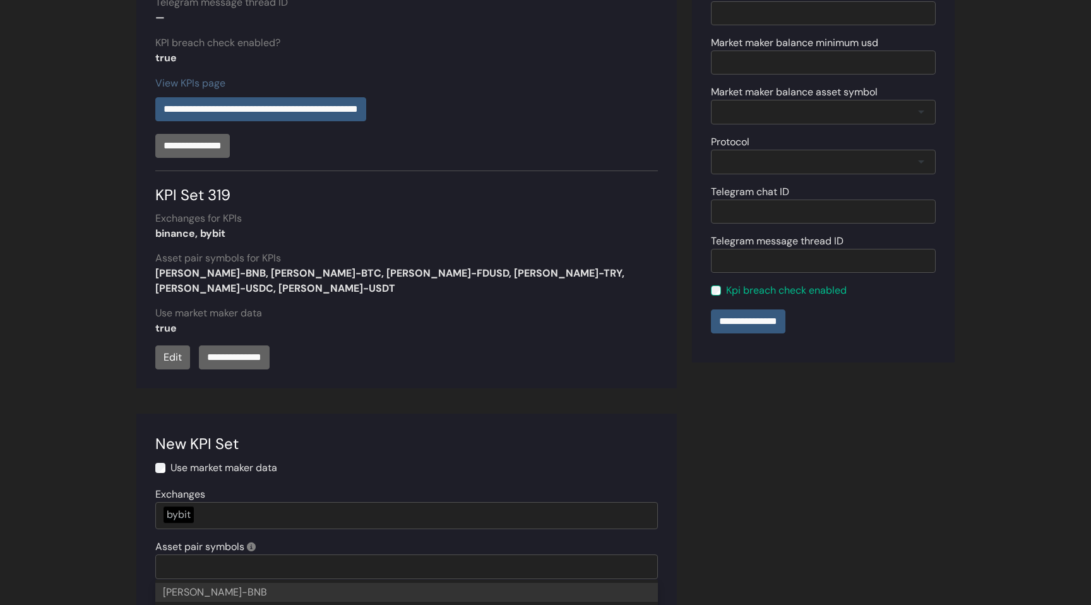
click at [234, 554] on div at bounding box center [406, 566] width 502 height 25
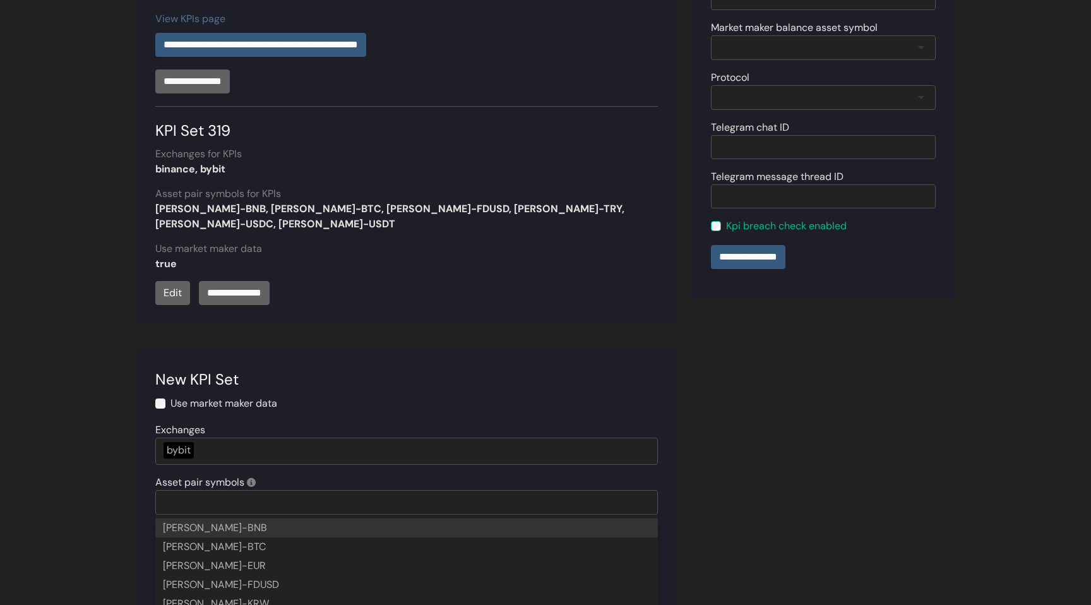
scroll to position [506, 0]
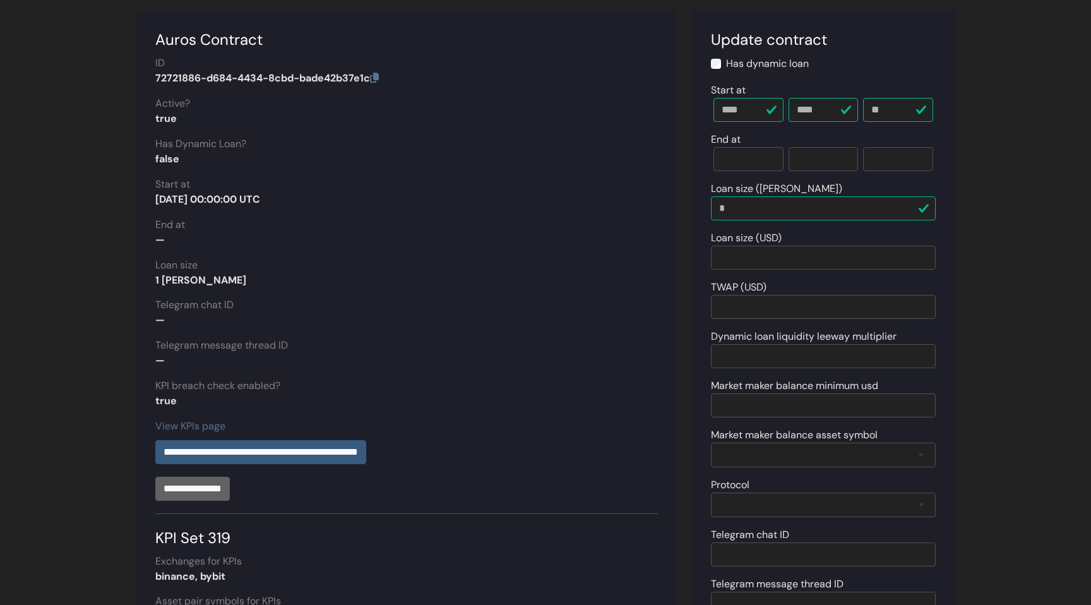
scroll to position [84, 0]
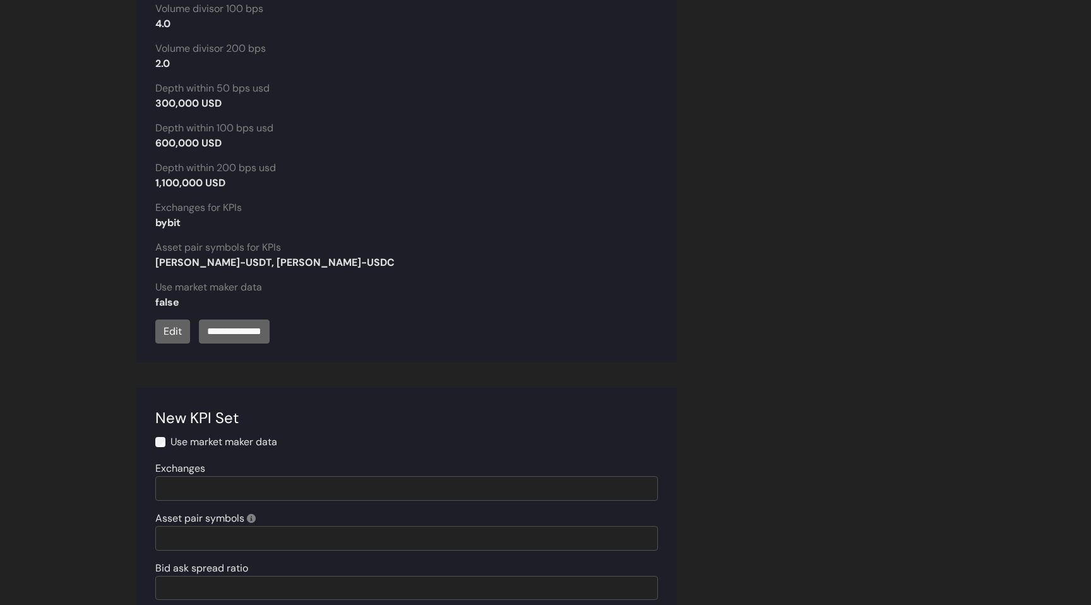
scroll to position [1538, 0]
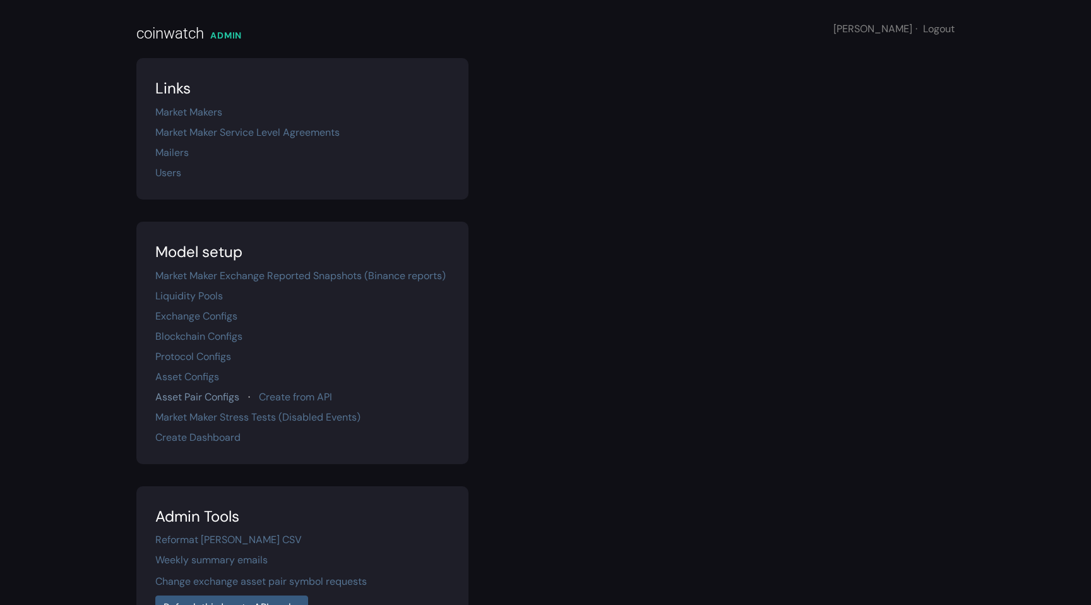
click at [214, 398] on link "Asset Pair Configs" at bounding box center [197, 396] width 84 height 13
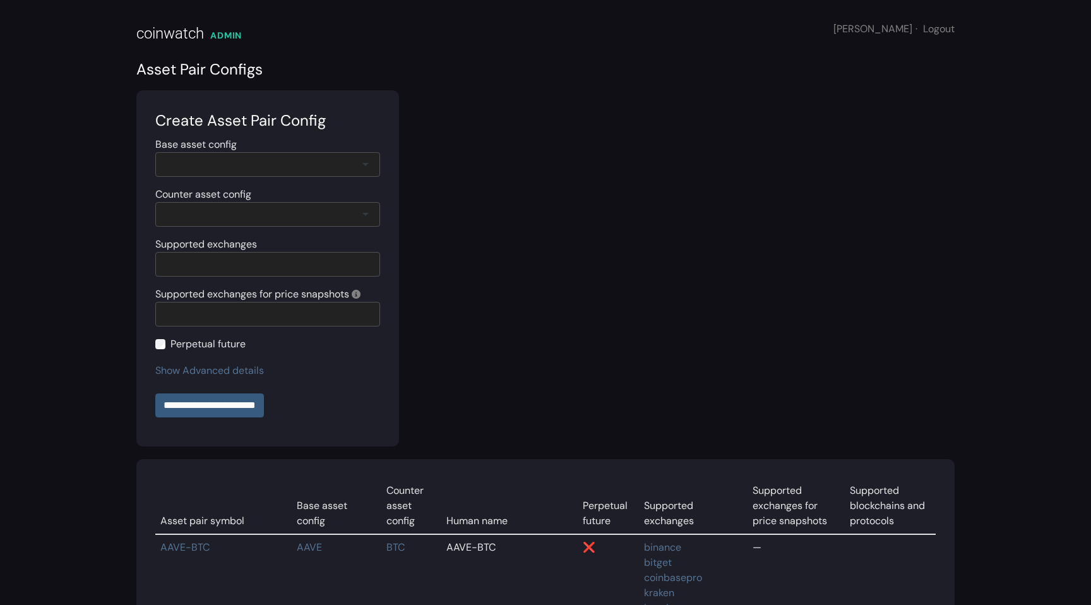
scroll to position [10919, 0]
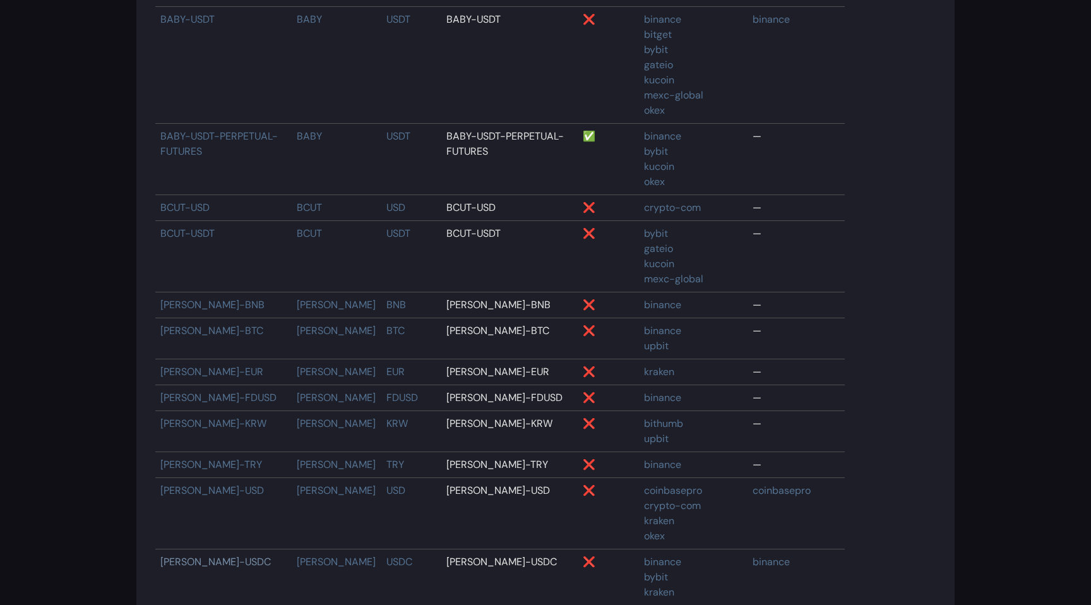
click at [199, 558] on link "[PERSON_NAME]-USDC" at bounding box center [215, 561] width 110 height 13
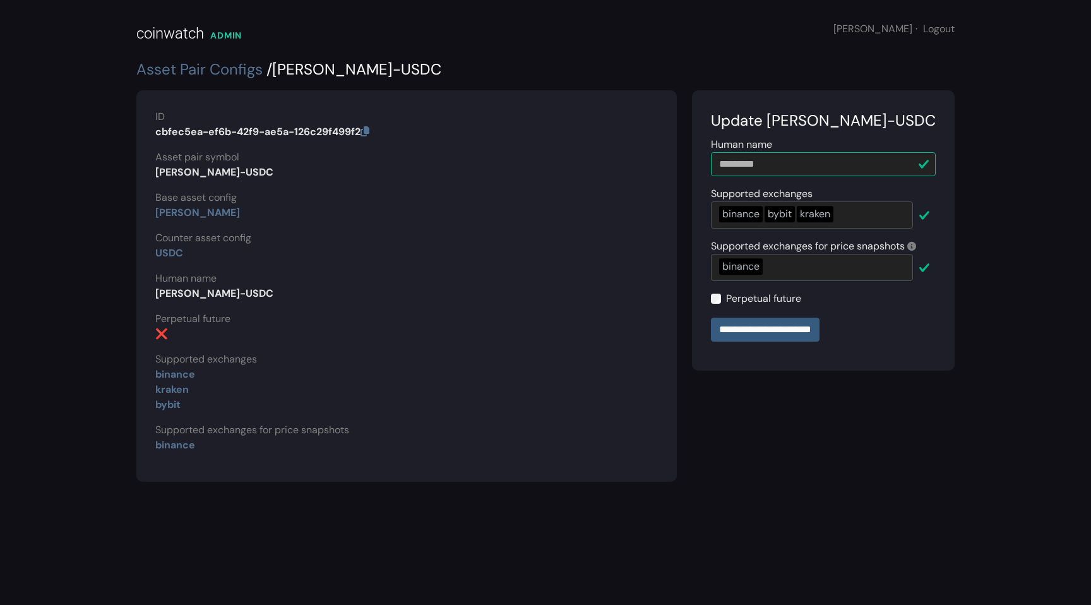
click at [401, 11] on header "coinwatch [GEOGRAPHIC_DATA] [PERSON_NAME] · Logout" at bounding box center [545, 29] width 818 height 58
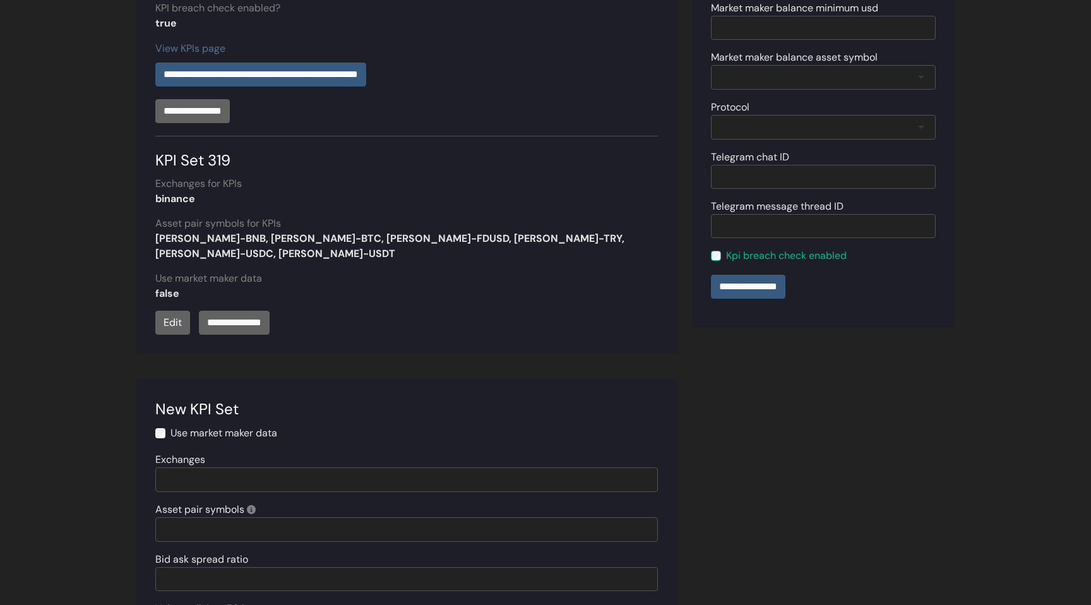
scroll to position [513, 0]
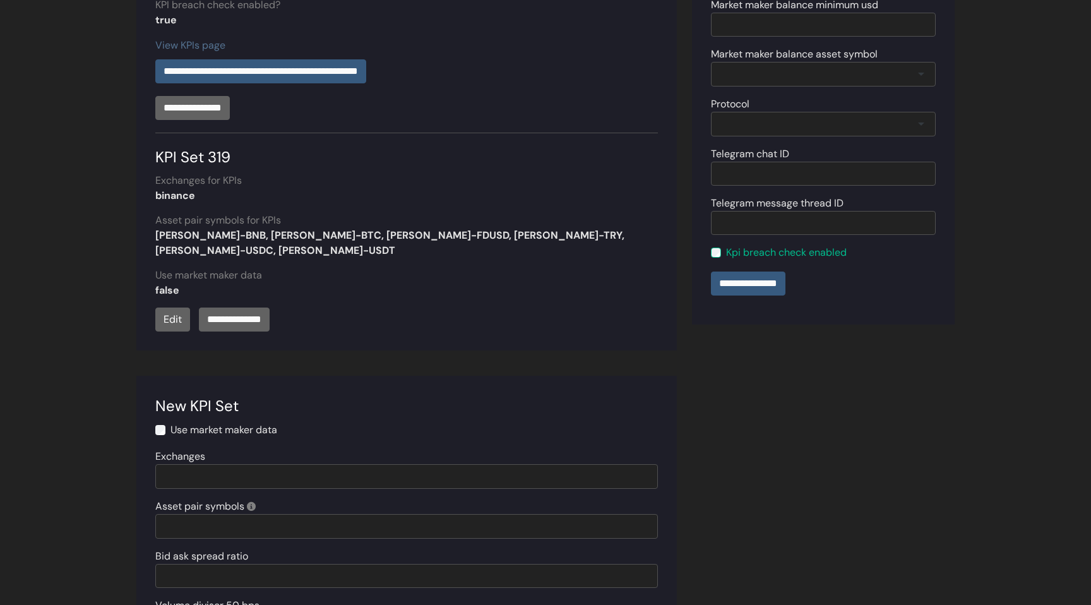
click at [205, 422] on label "Use market maker data" at bounding box center [223, 429] width 107 height 15
click at [169, 449] on label "Exchanges" at bounding box center [180, 456] width 50 height 15
click at [0, 0] on input "Exchanges" at bounding box center [0, 0] width 0 height 0
click at [170, 464] on div at bounding box center [406, 476] width 502 height 25
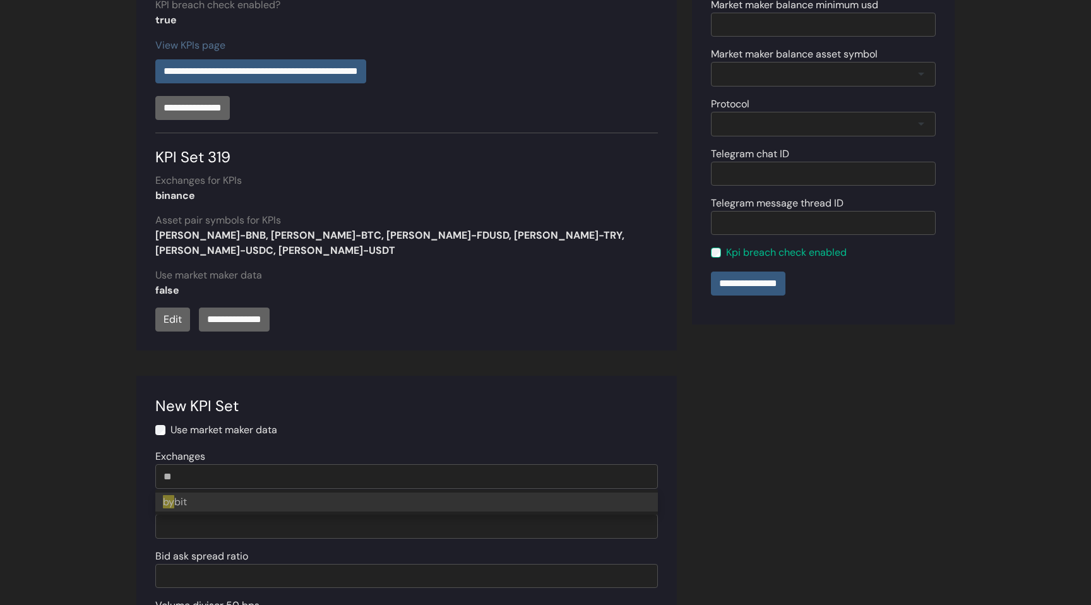
type input "***"
click at [384, 397] on div "New KPI Set" at bounding box center [406, 406] width 502 height 23
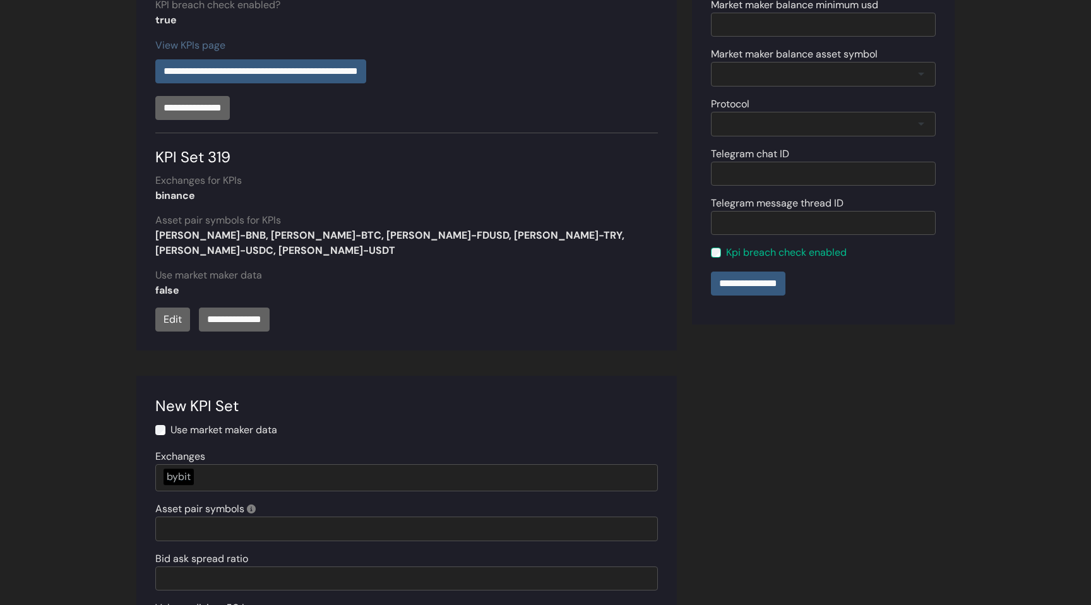
click at [227, 516] on div at bounding box center [406, 528] width 502 height 25
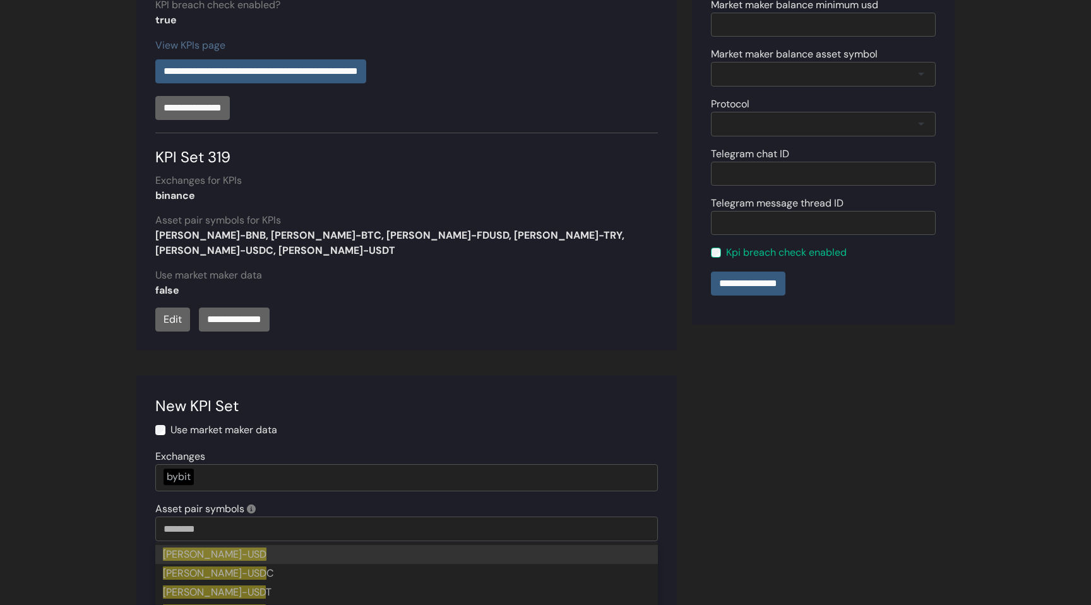
type input "*********"
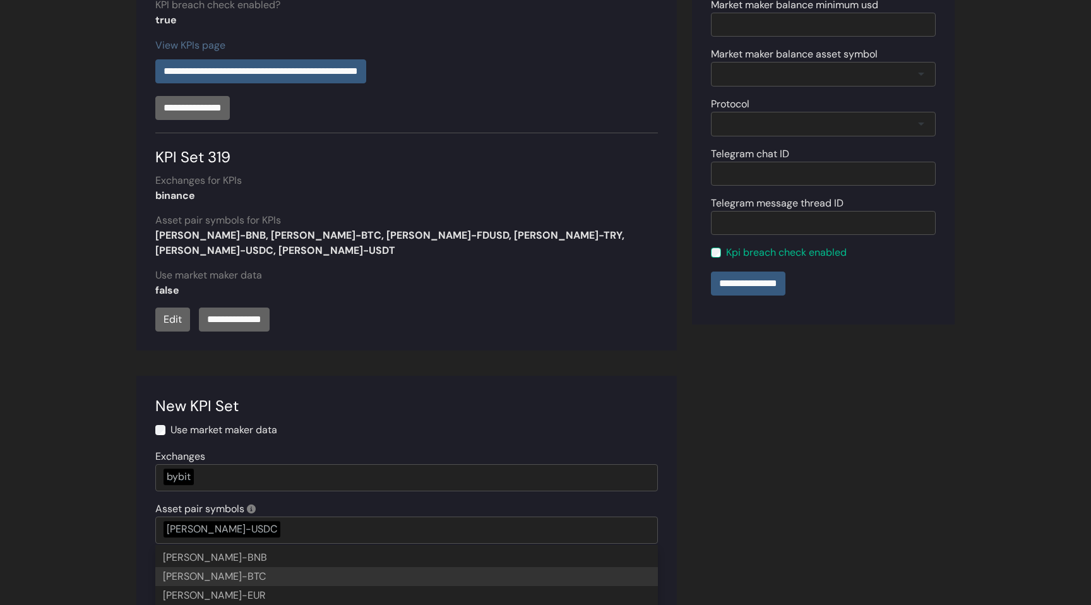
click at [114, 541] on main "**********" at bounding box center [545, 516] width 1091 height 1986
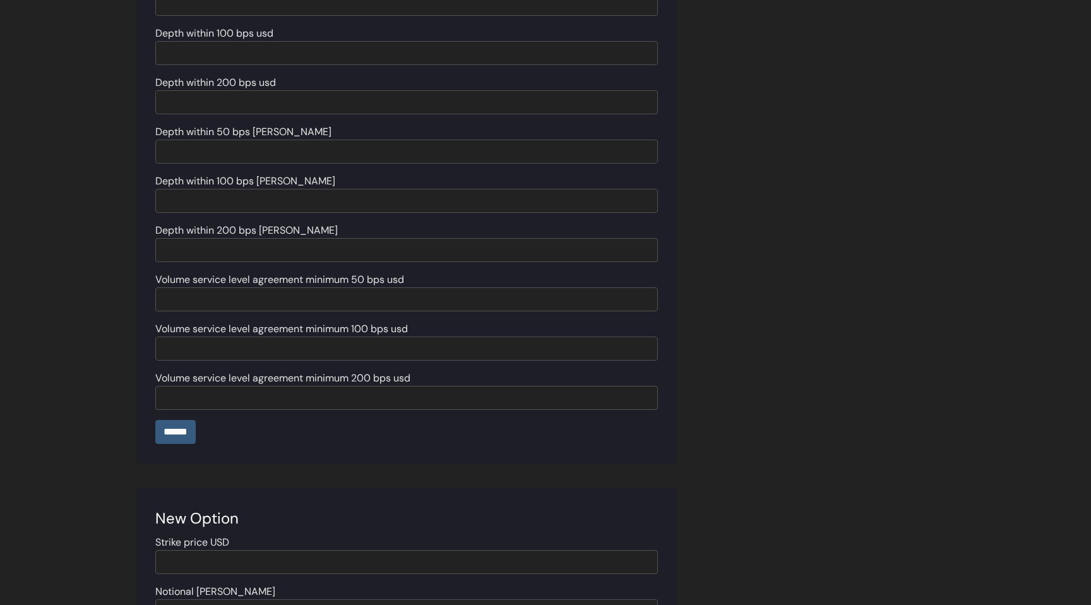
scroll to position [1294, 0]
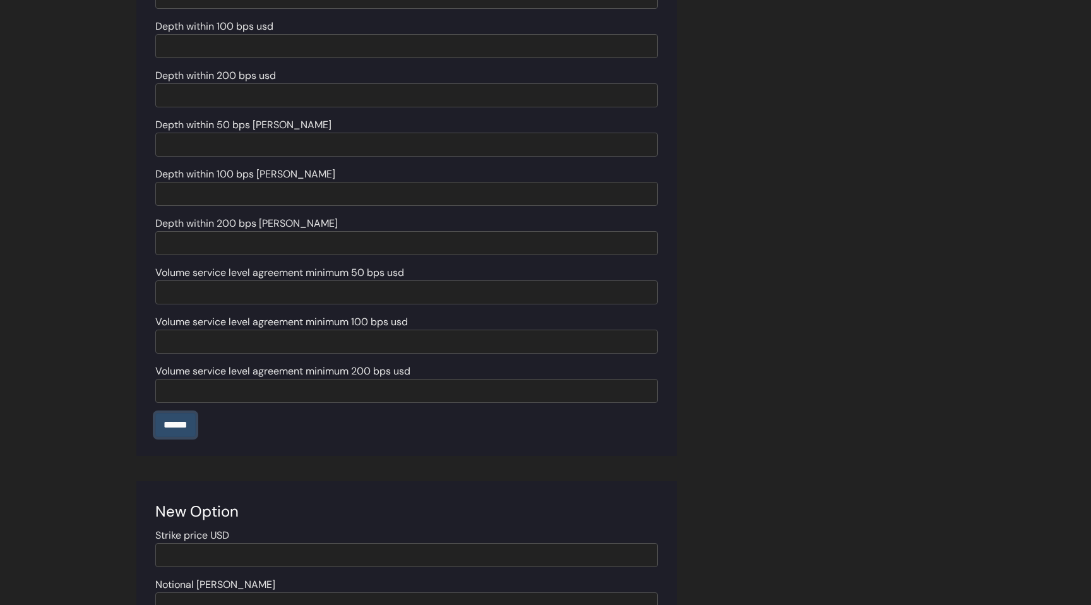
click at [183, 413] on input "******" at bounding box center [175, 425] width 40 height 24
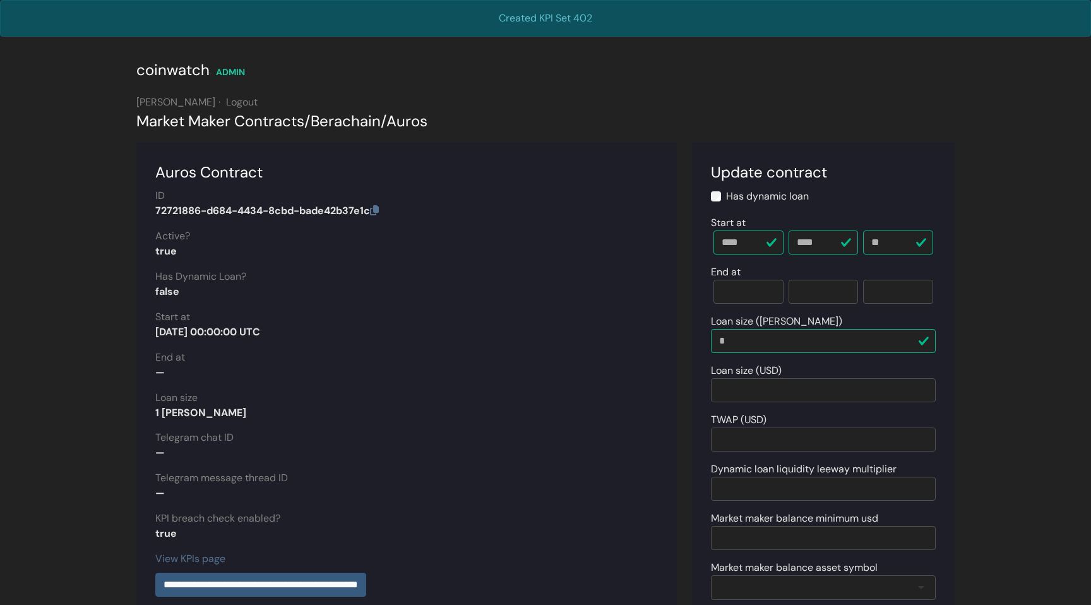
click at [811, 84] on header "coinwatch [GEOGRAPHIC_DATA] [PERSON_NAME] · Logout" at bounding box center [545, 73] width 818 height 73
